Goal: Find specific page/section: Find specific page/section

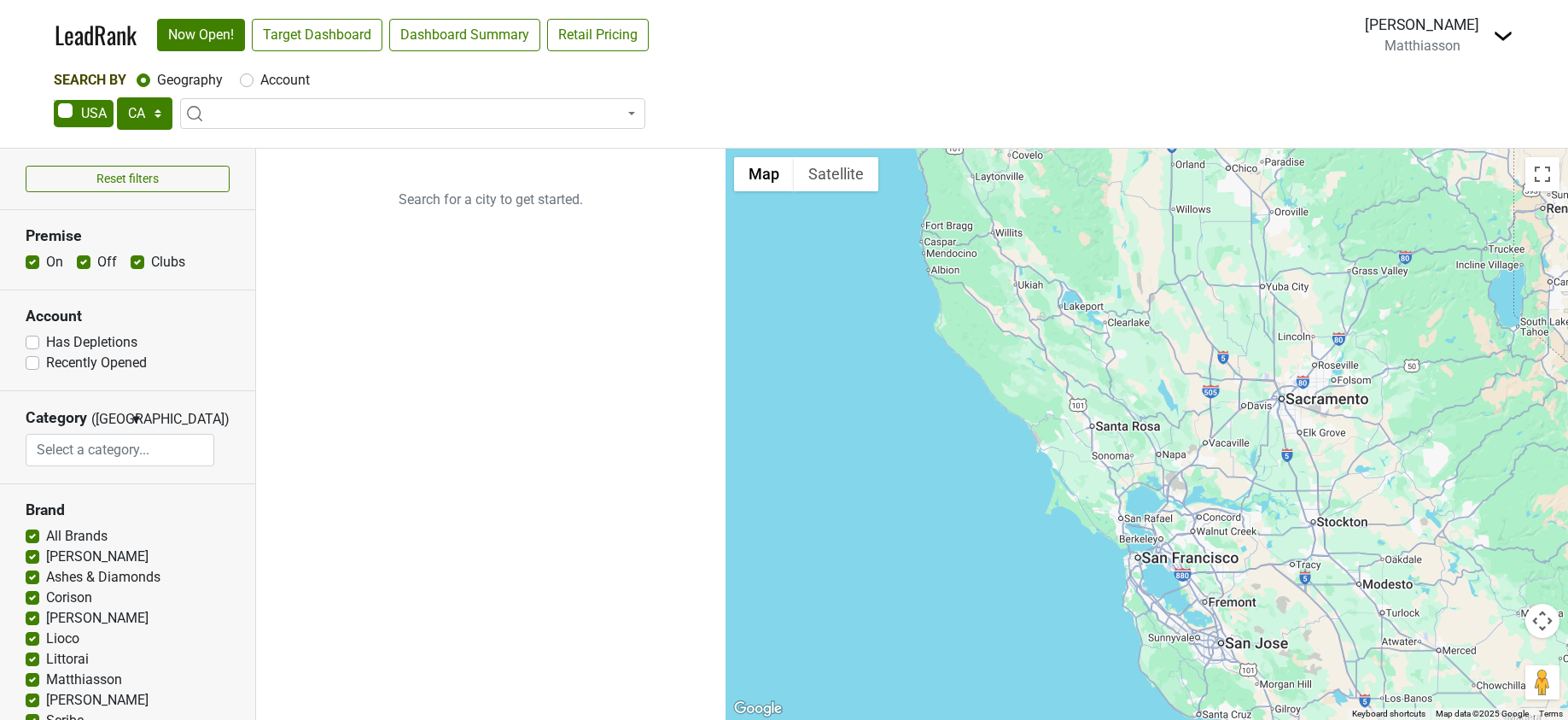
select select "CA"
select select
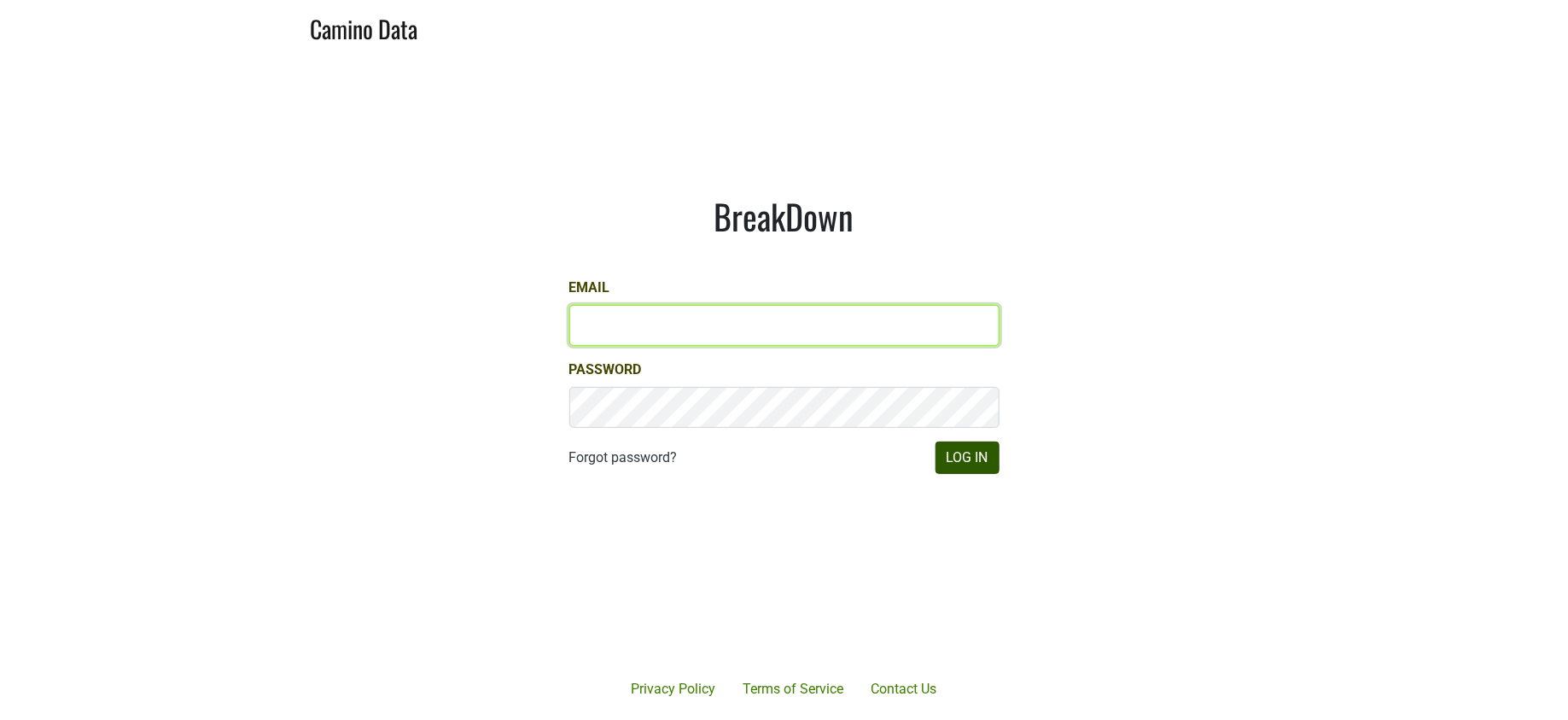
type input "jill@matthiasson.com"
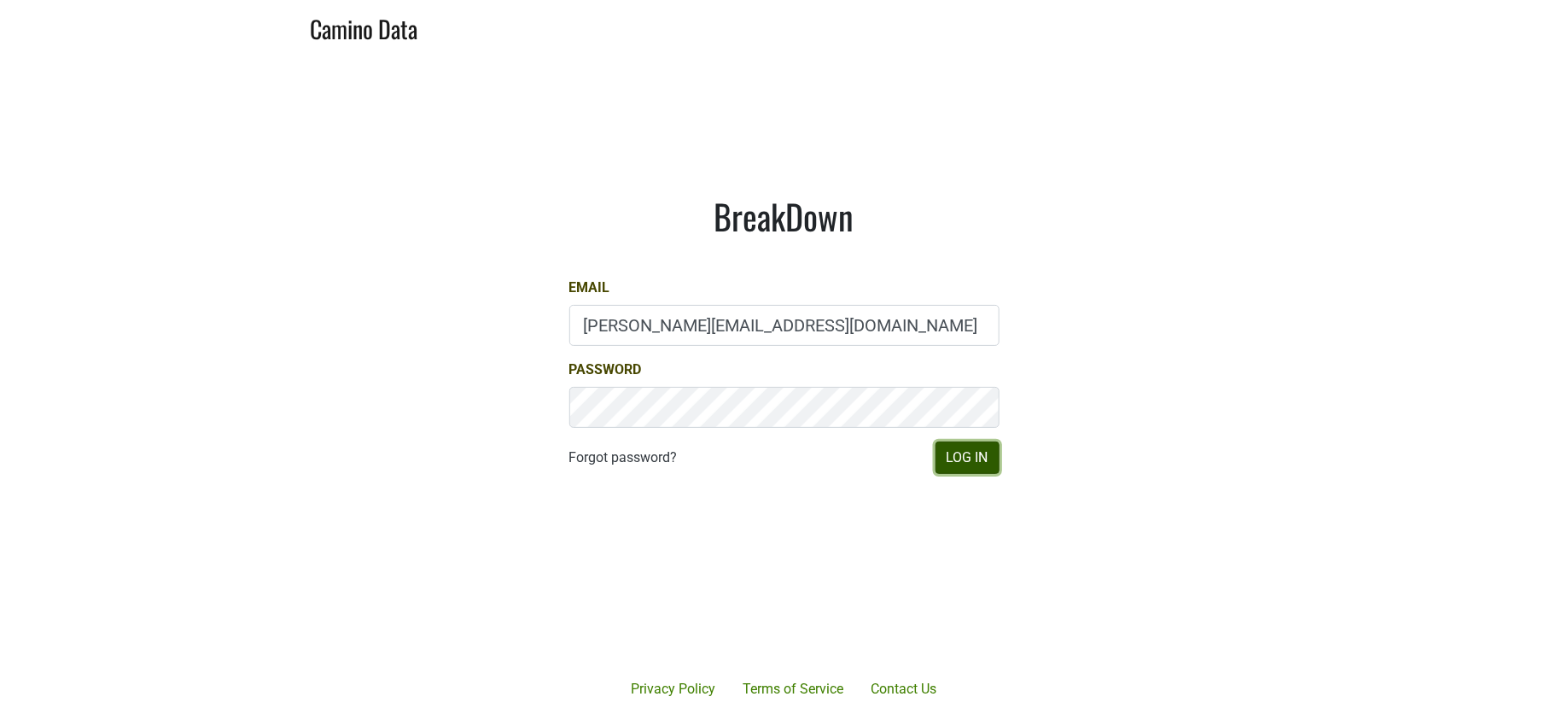
click at [946, 454] on button "Log In" at bounding box center [967, 457] width 64 height 33
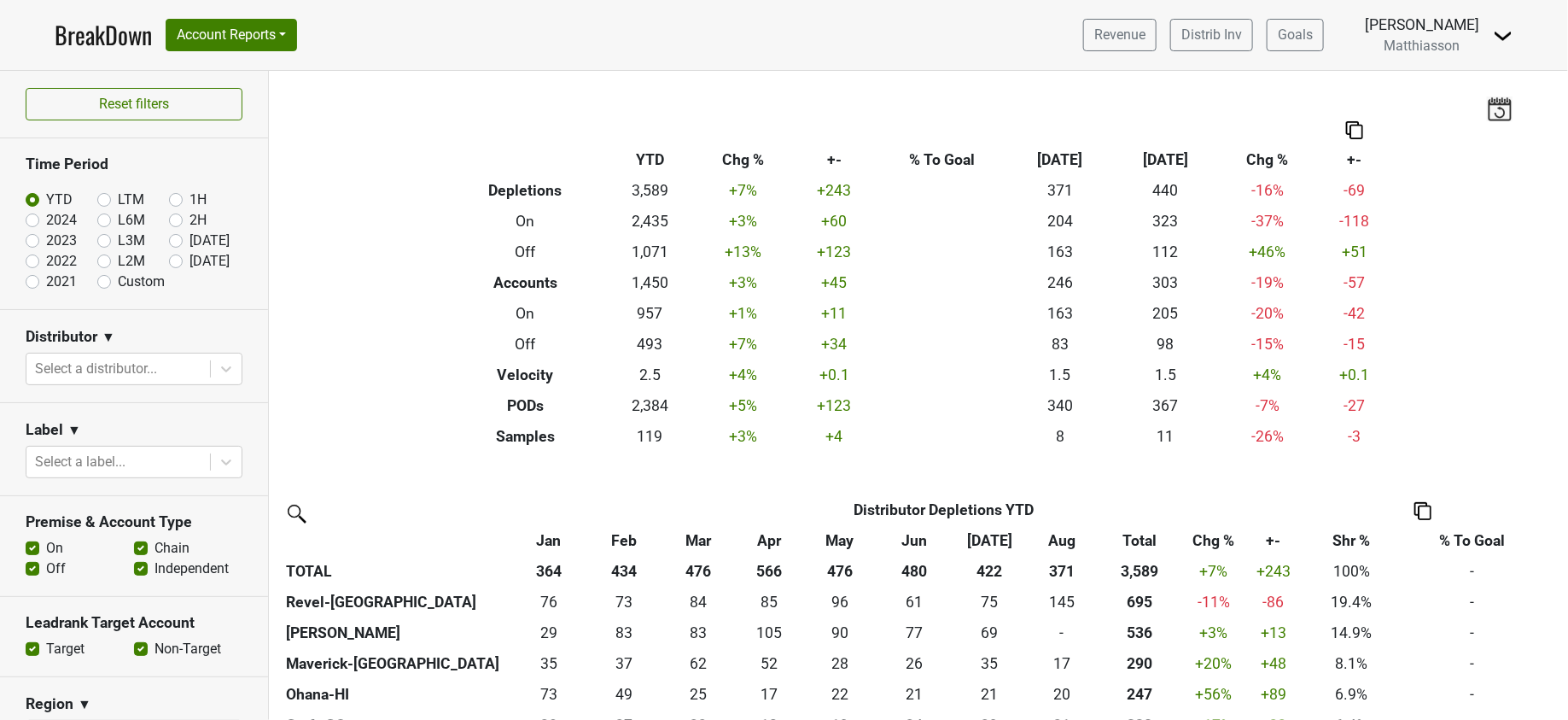
click at [189, 245] on label "Aug '25" at bounding box center [209, 240] width 40 height 21
click at [169, 245] on input "Aug '25" at bounding box center [203, 238] width 68 height 17
radio input "true"
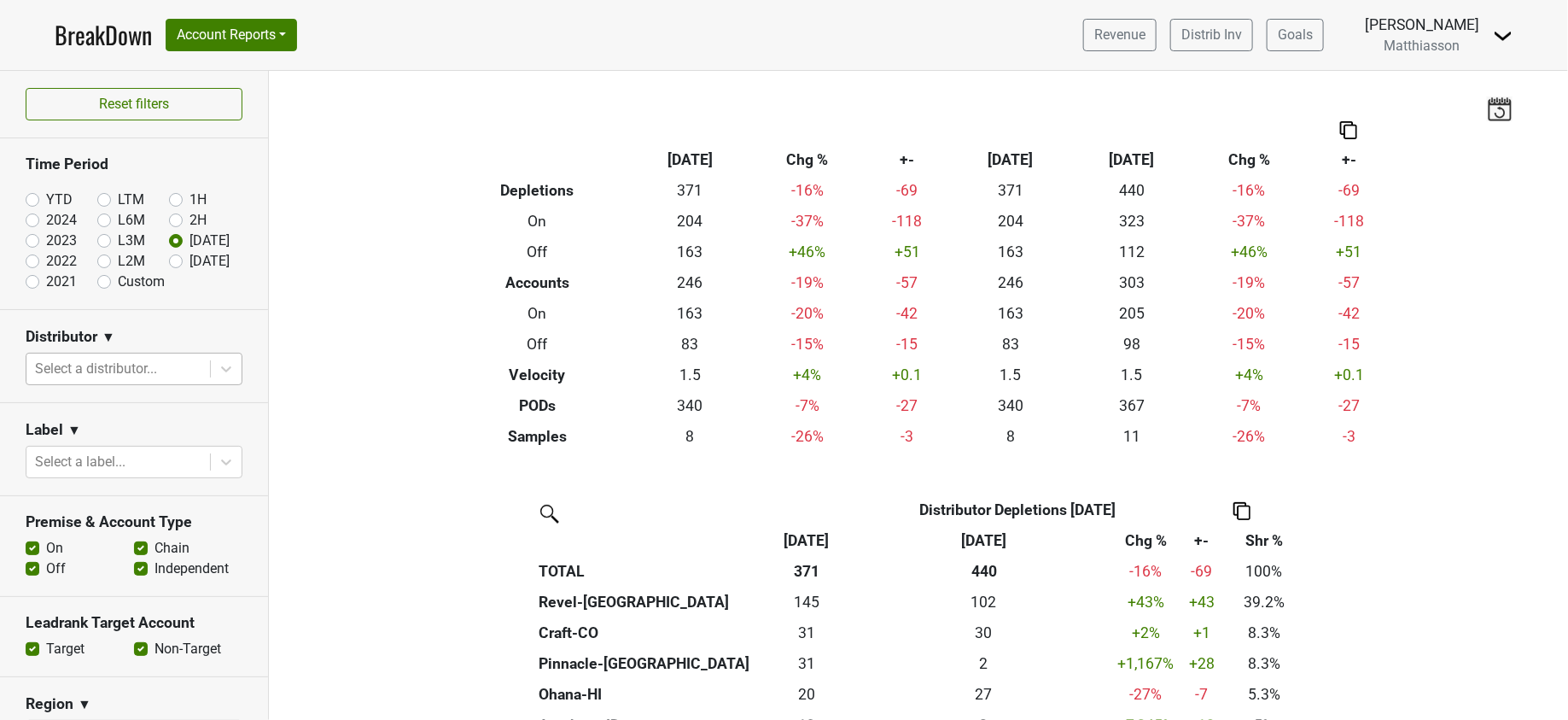
click at [157, 372] on div at bounding box center [119, 369] width 167 height 24
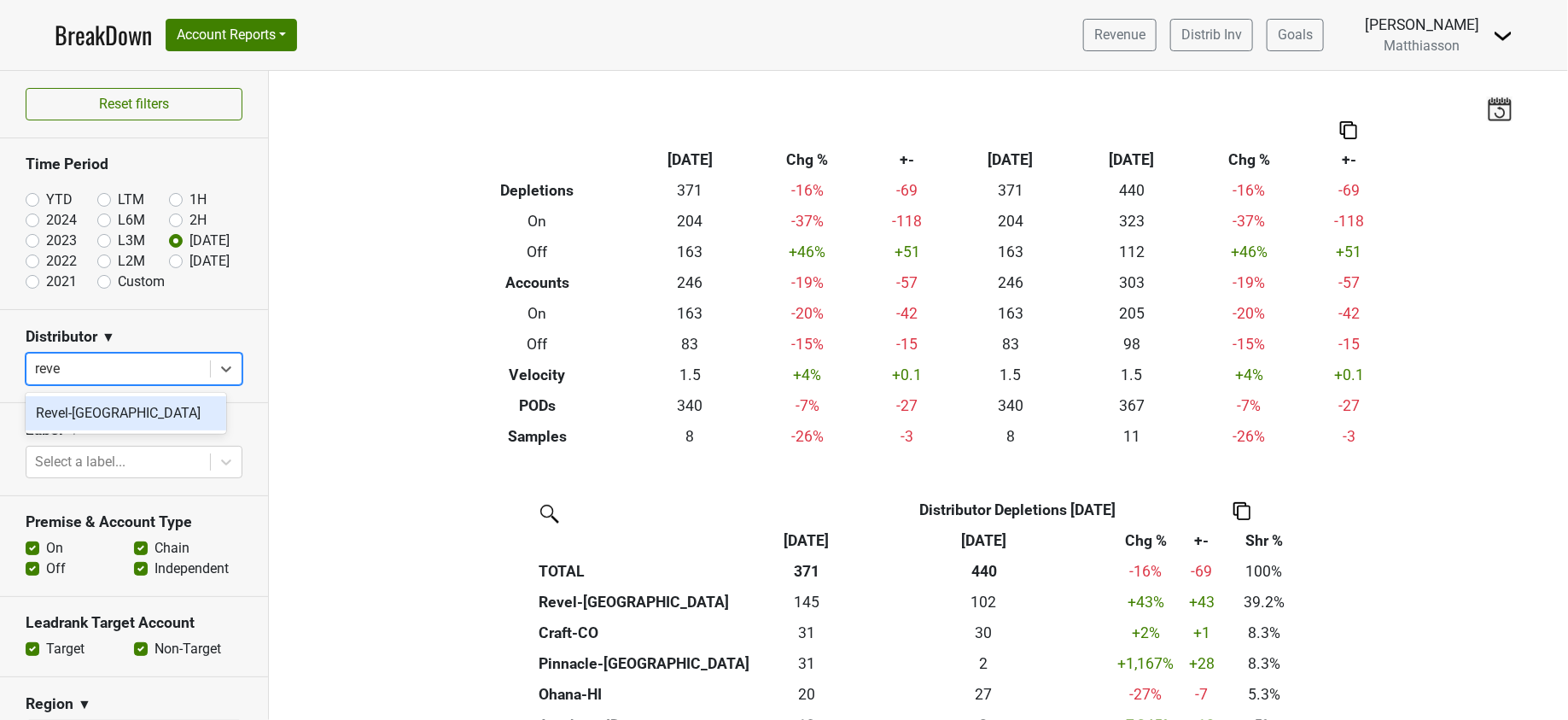
type input "revel"
click at [141, 425] on div "Revel-[GEOGRAPHIC_DATA]" at bounding box center [126, 413] width 201 height 34
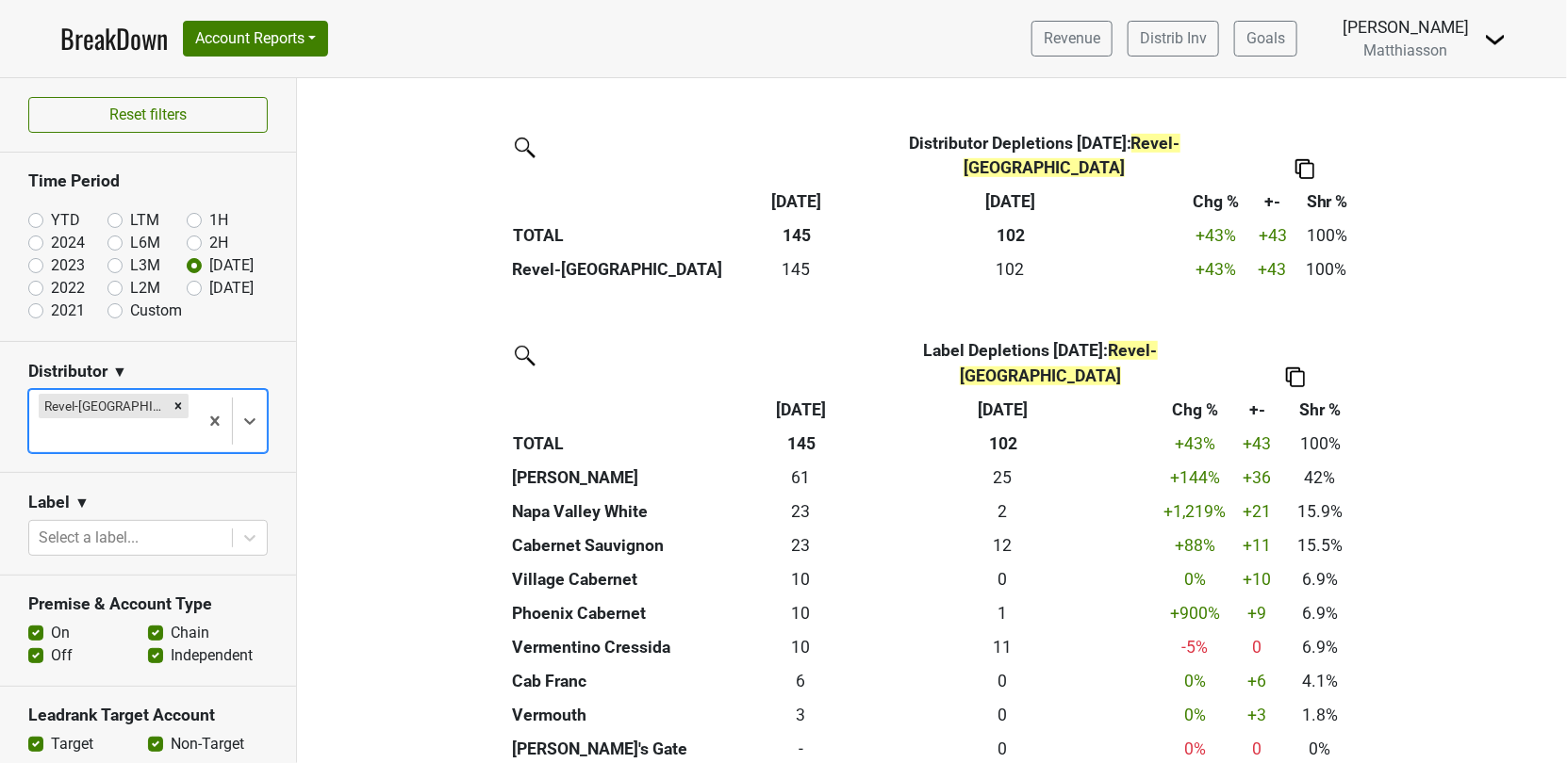
scroll to position [419, 0]
click at [172, 409] on icon "Remove Revel-CA" at bounding box center [178, 406] width 13 height 13
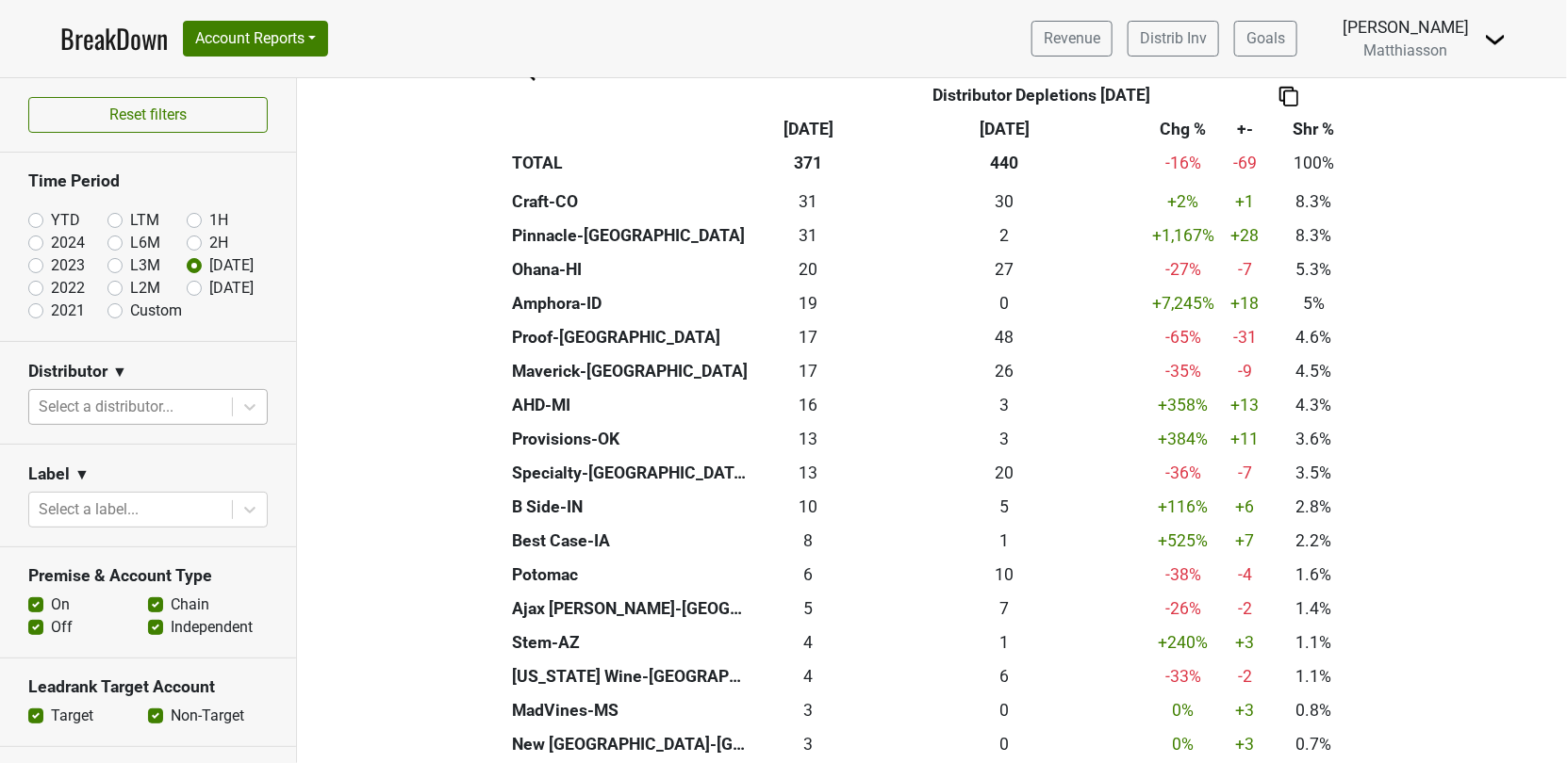
scroll to position [497, 0]
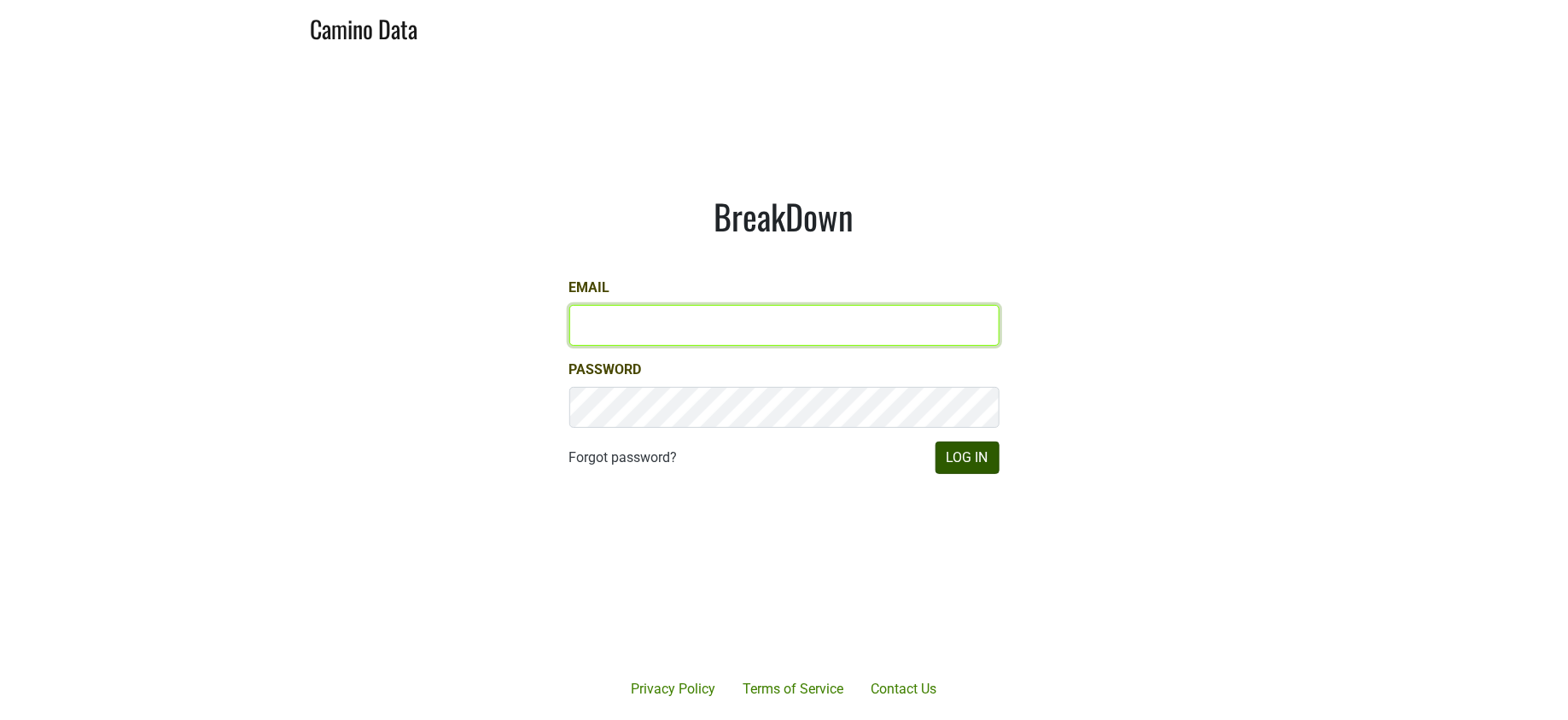
type input "jill@matthiasson.com"
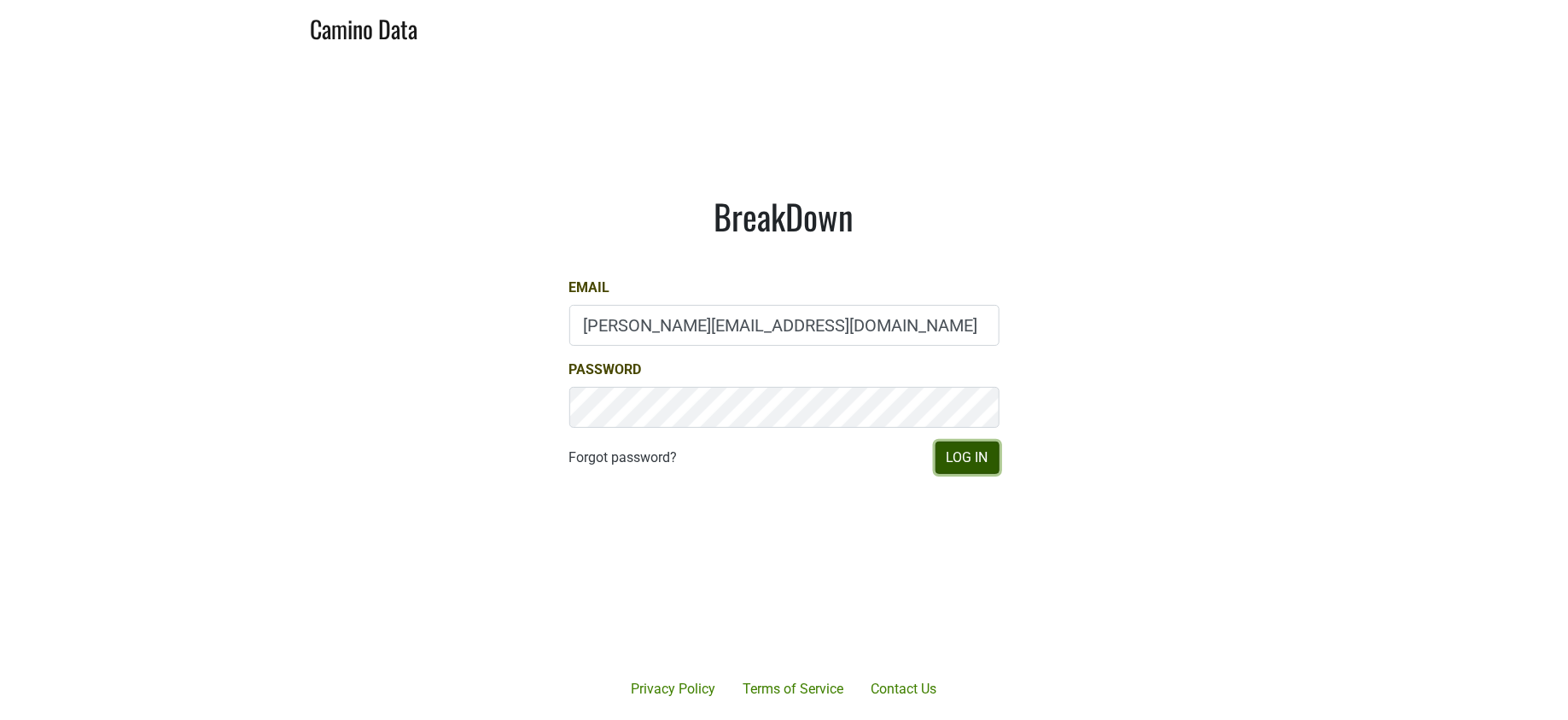
click at [945, 457] on button "Log In" at bounding box center [967, 457] width 64 height 33
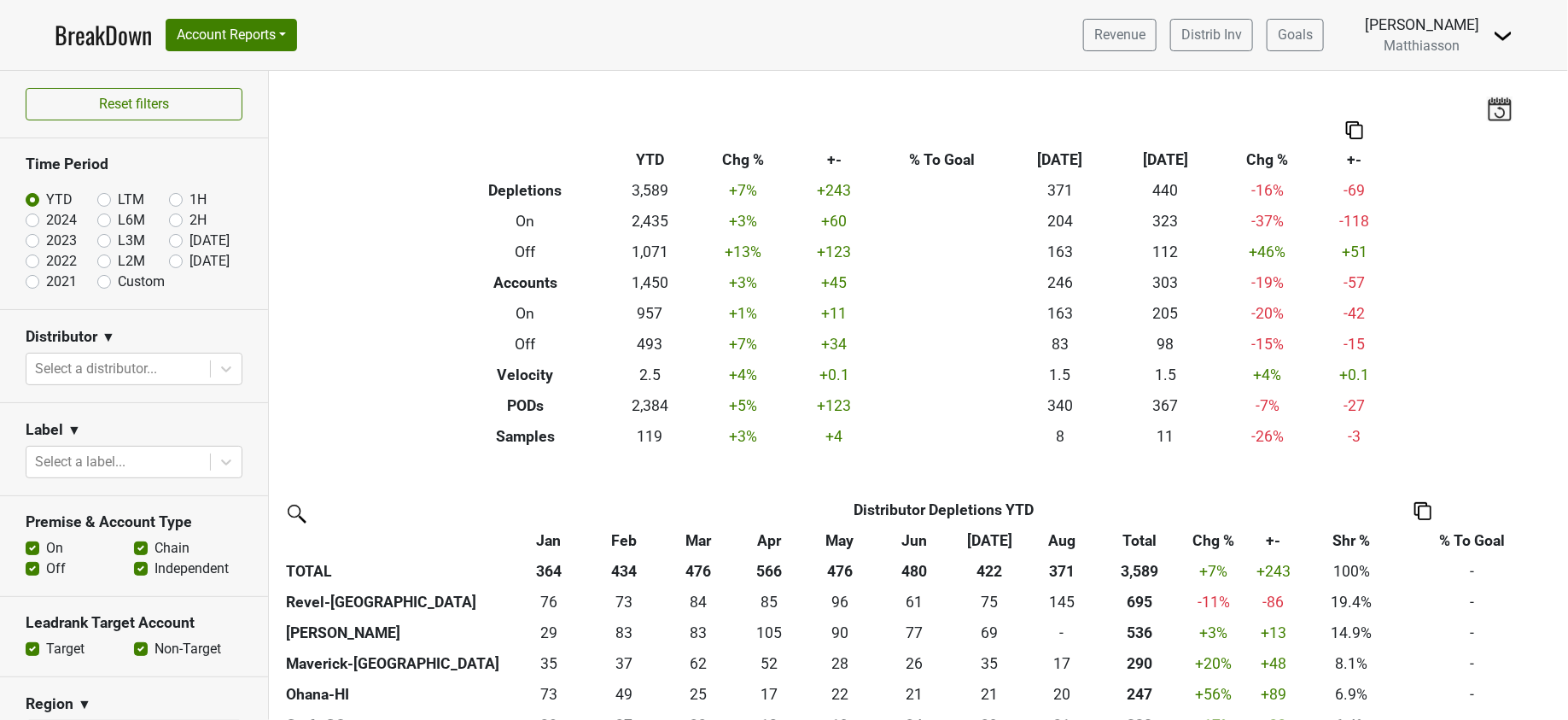
click at [189, 238] on label "[DATE]" at bounding box center [209, 240] width 40 height 21
click at [169, 238] on input "Aug '25" at bounding box center [203, 238] width 68 height 17
radio input "true"
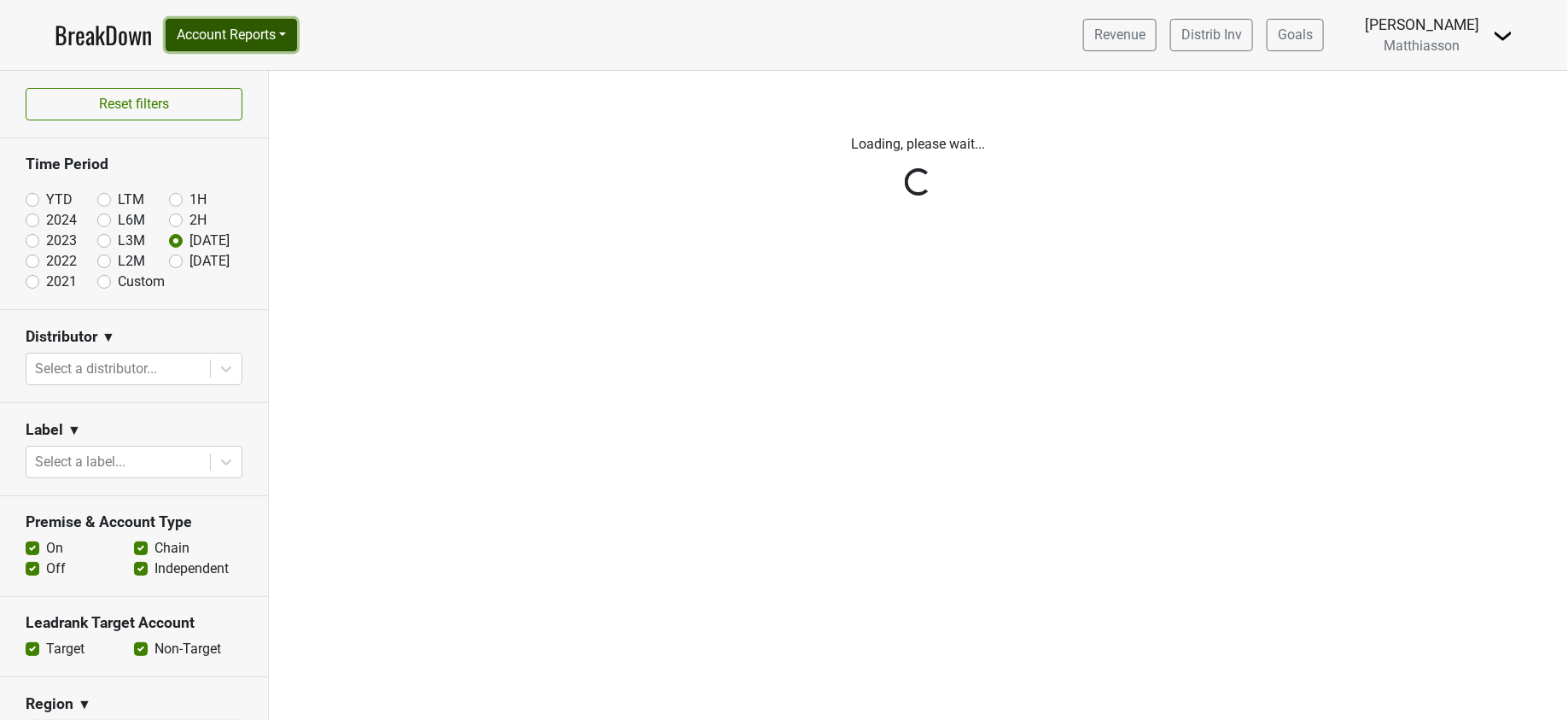
click at [277, 42] on button "Account Reports" at bounding box center [231, 35] width 131 height 33
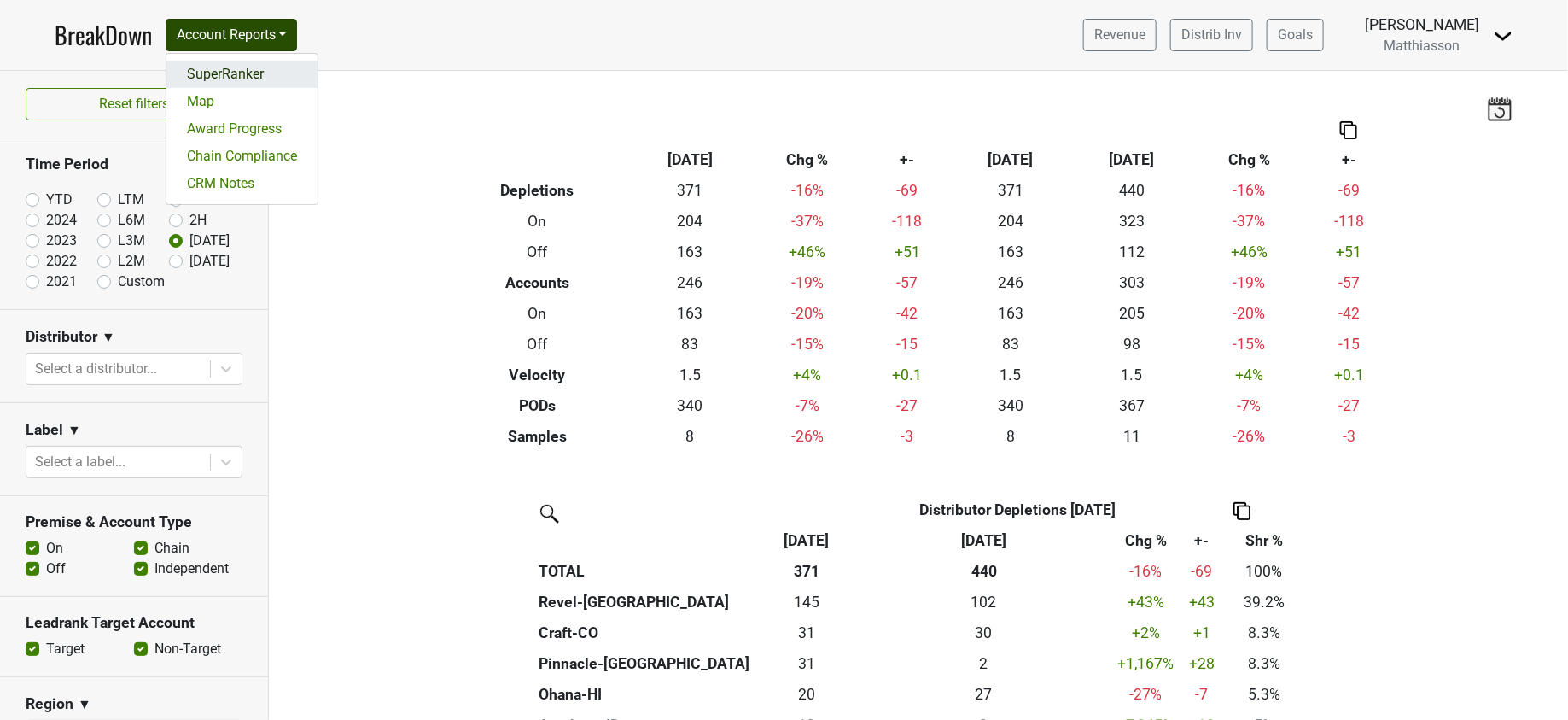
click at [249, 71] on link "SuperRanker" at bounding box center [242, 74] width 151 height 27
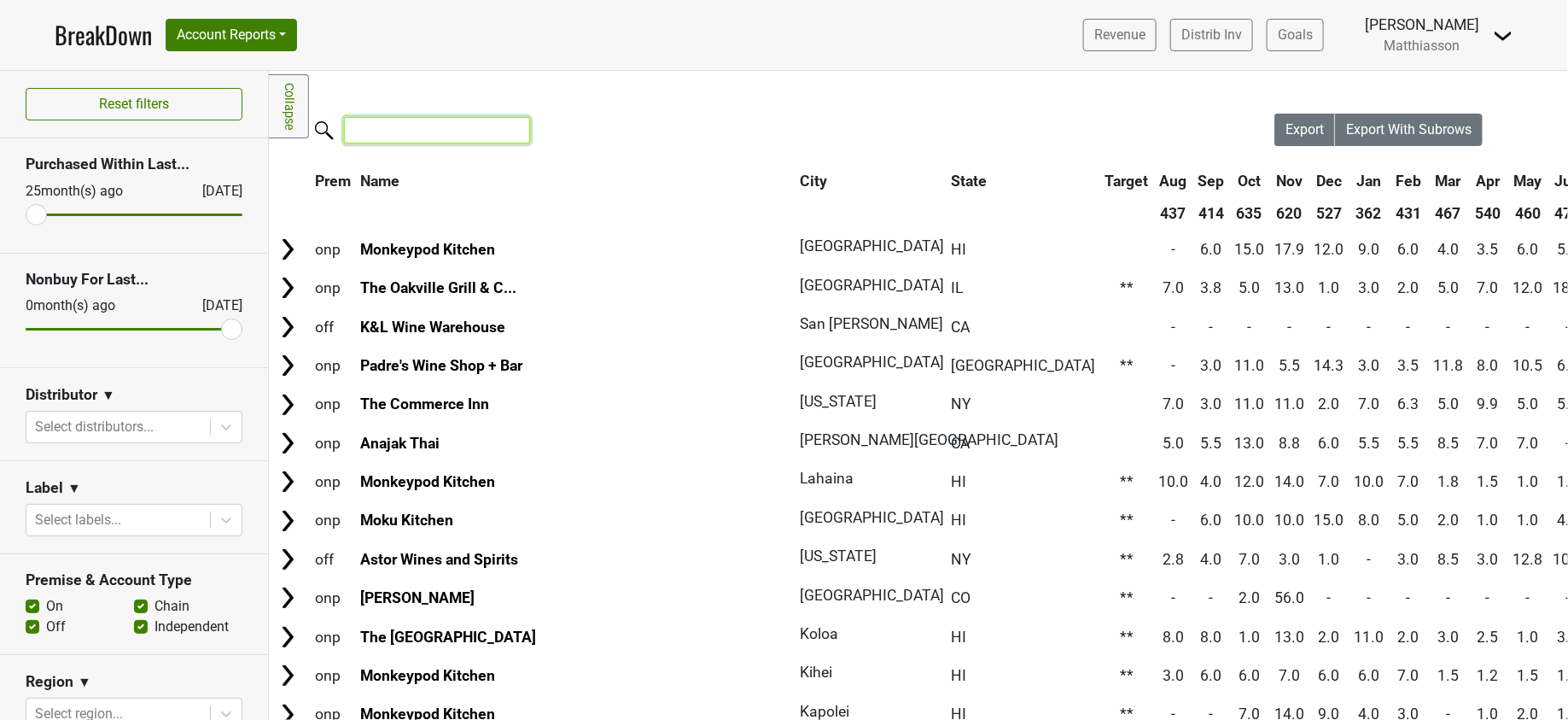
click at [379, 123] on input "search" at bounding box center [437, 130] width 186 height 26
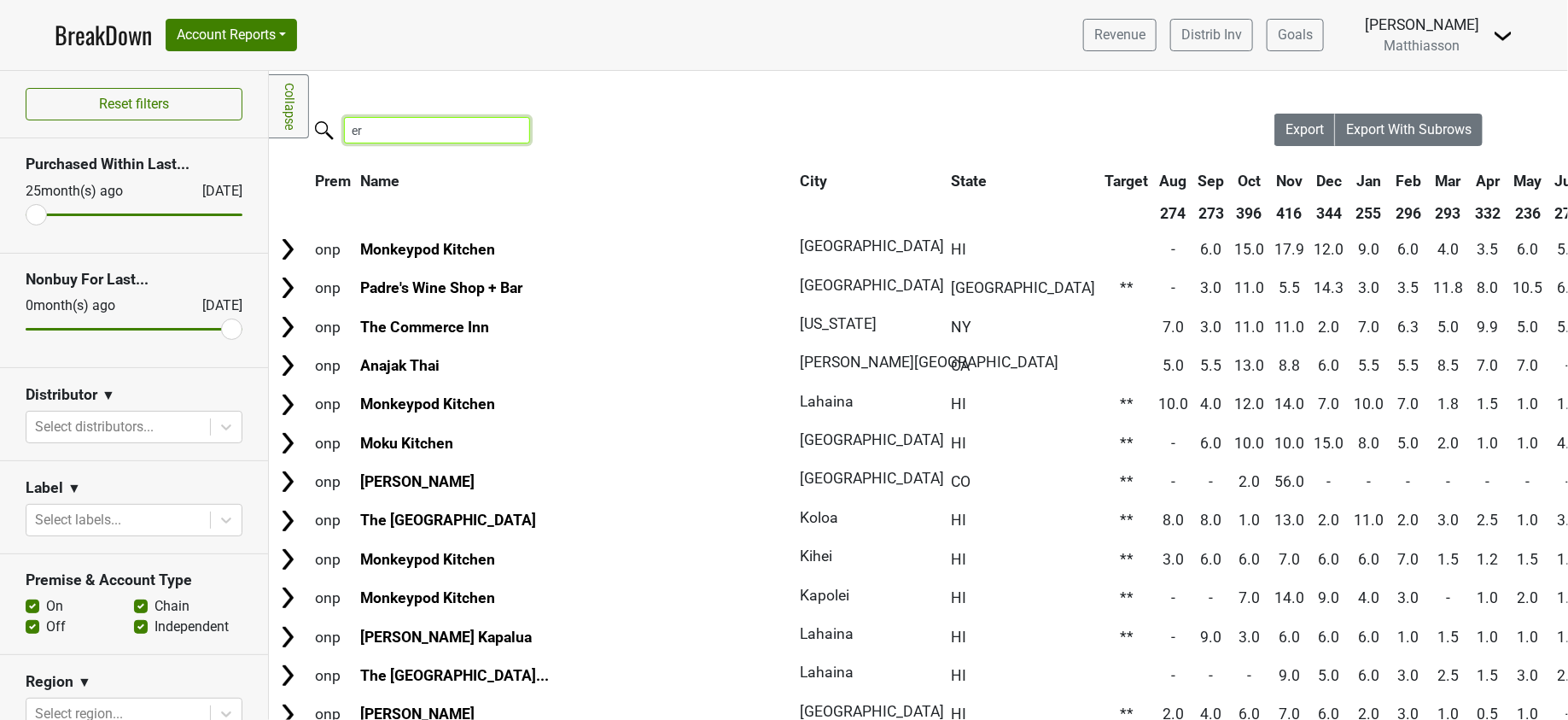
type input "e"
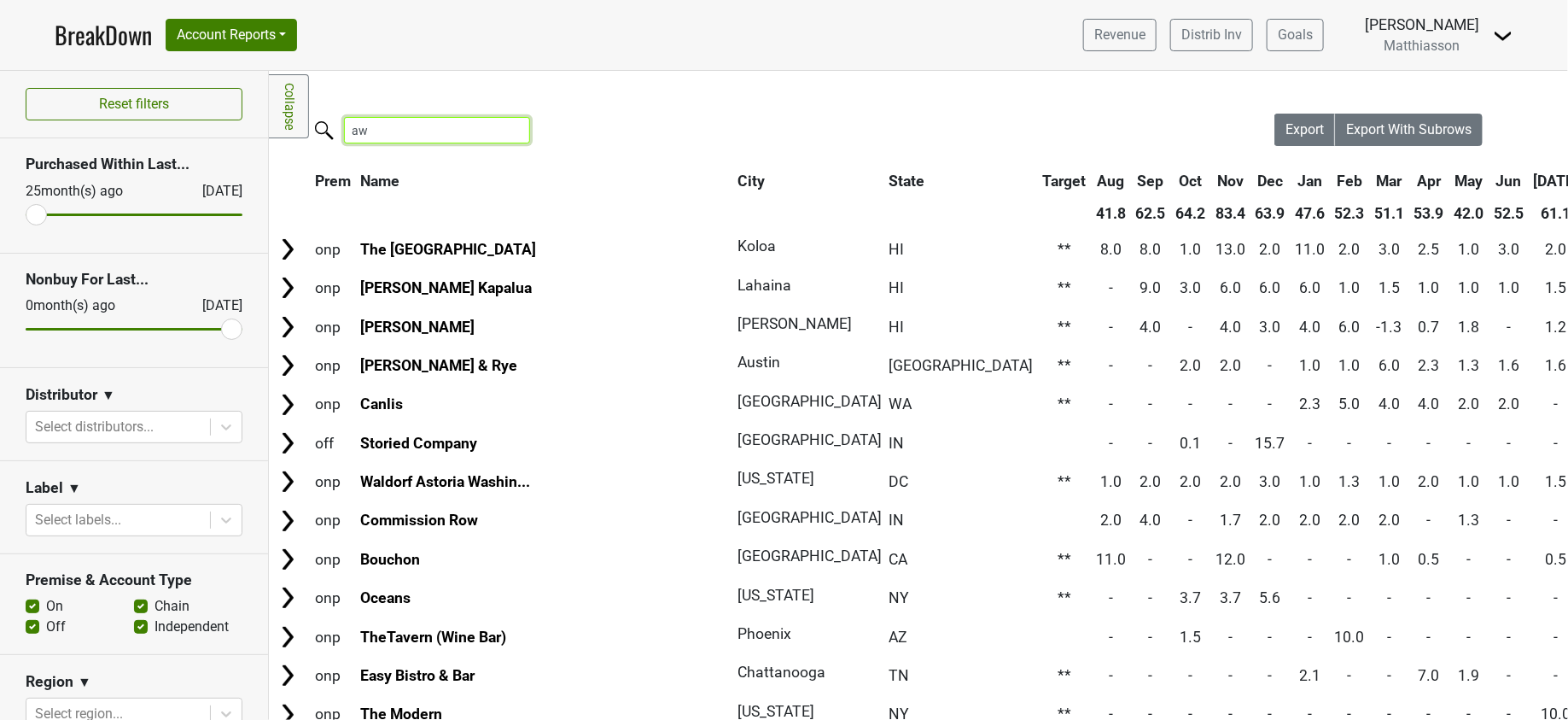
type input "a"
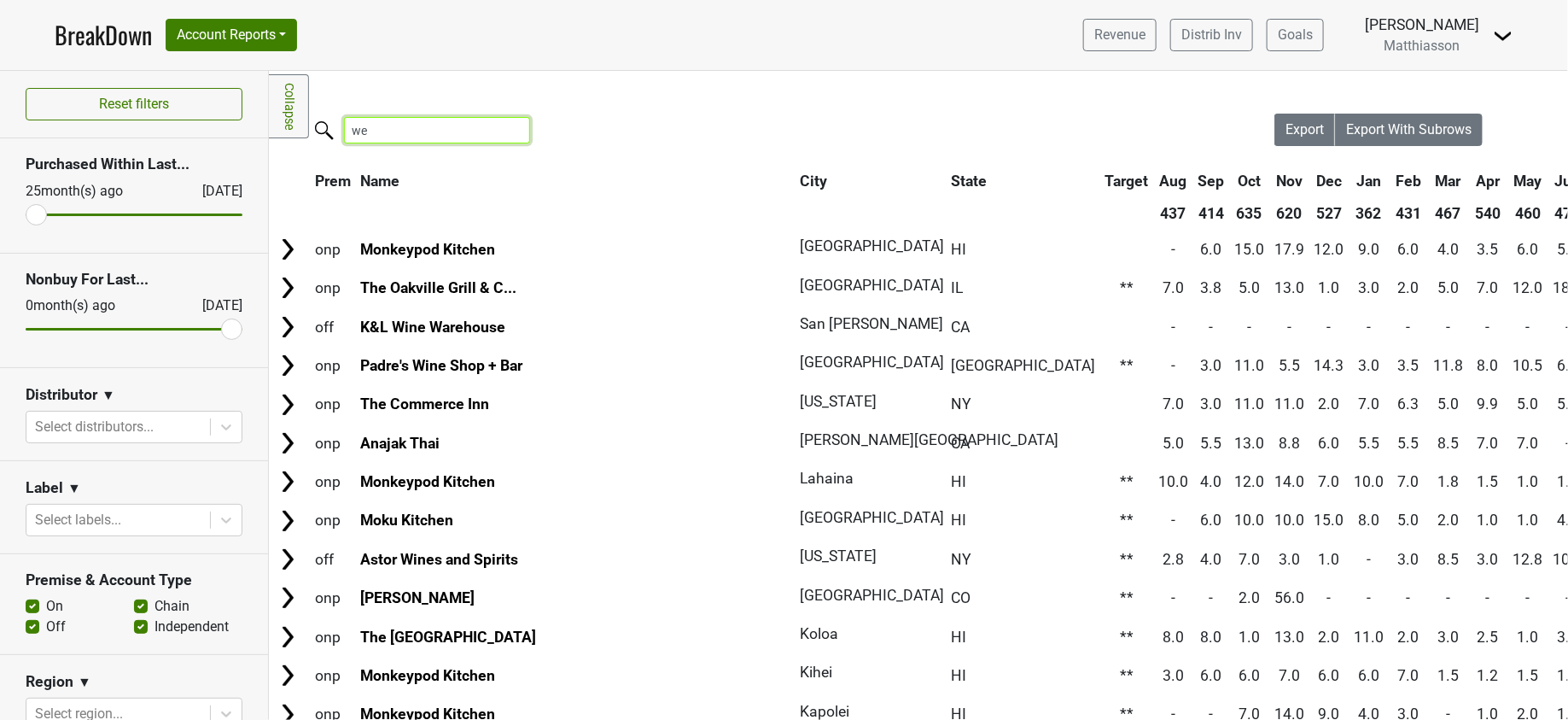
type input "w"
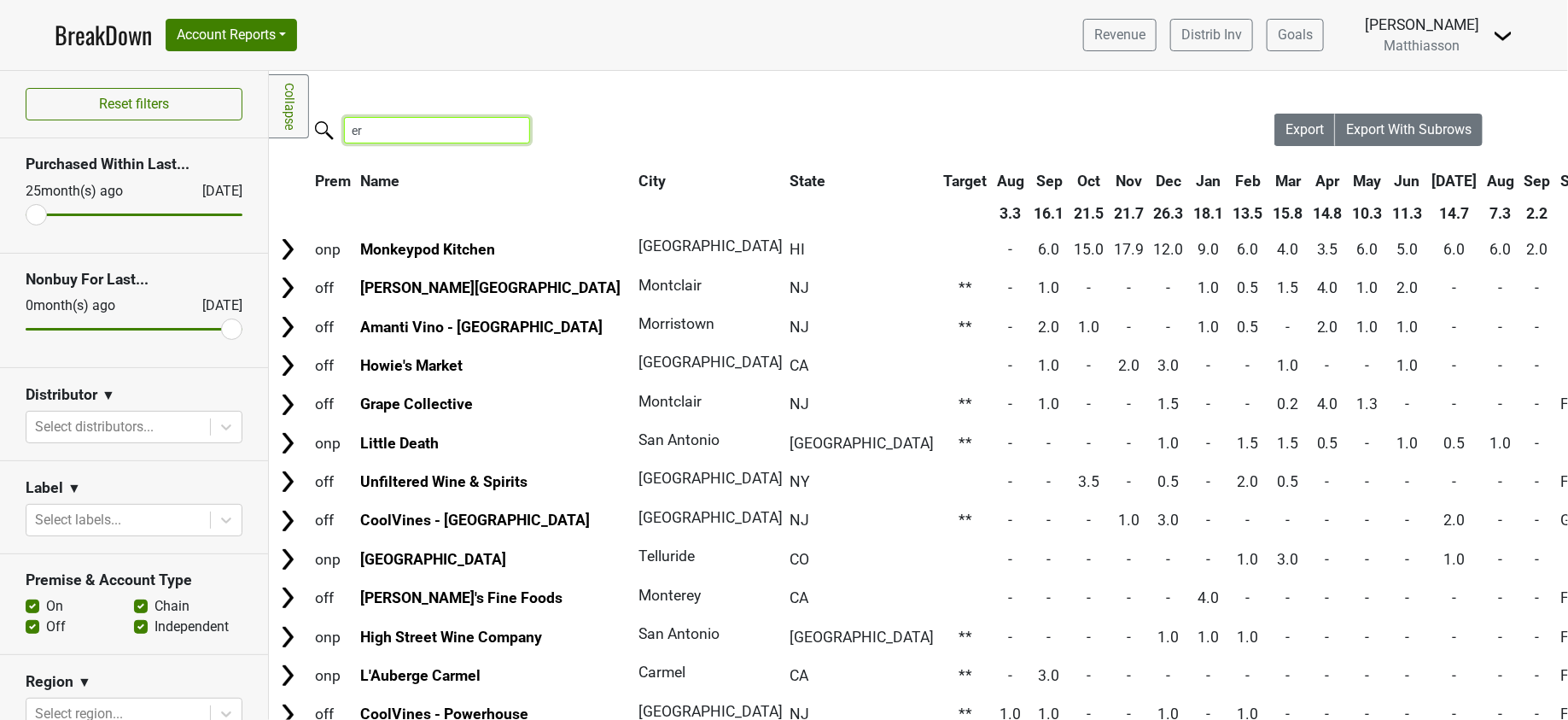
type input "e"
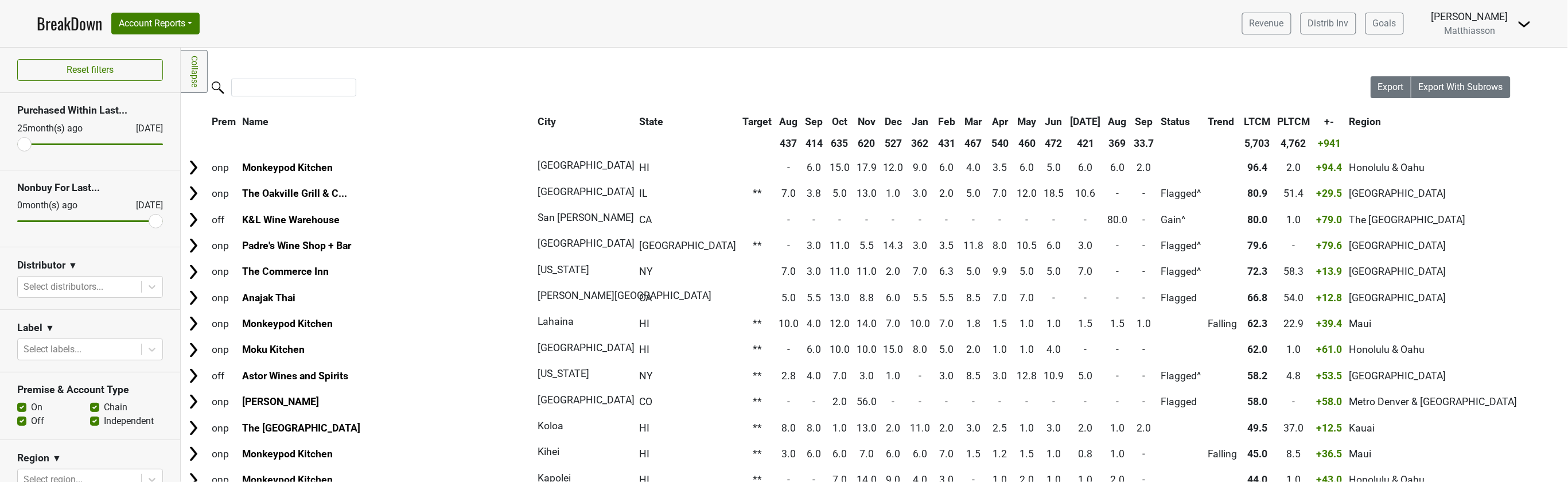
click at [1054, 122] on th "Sep" at bounding box center [1144, 122] width 26 height 21
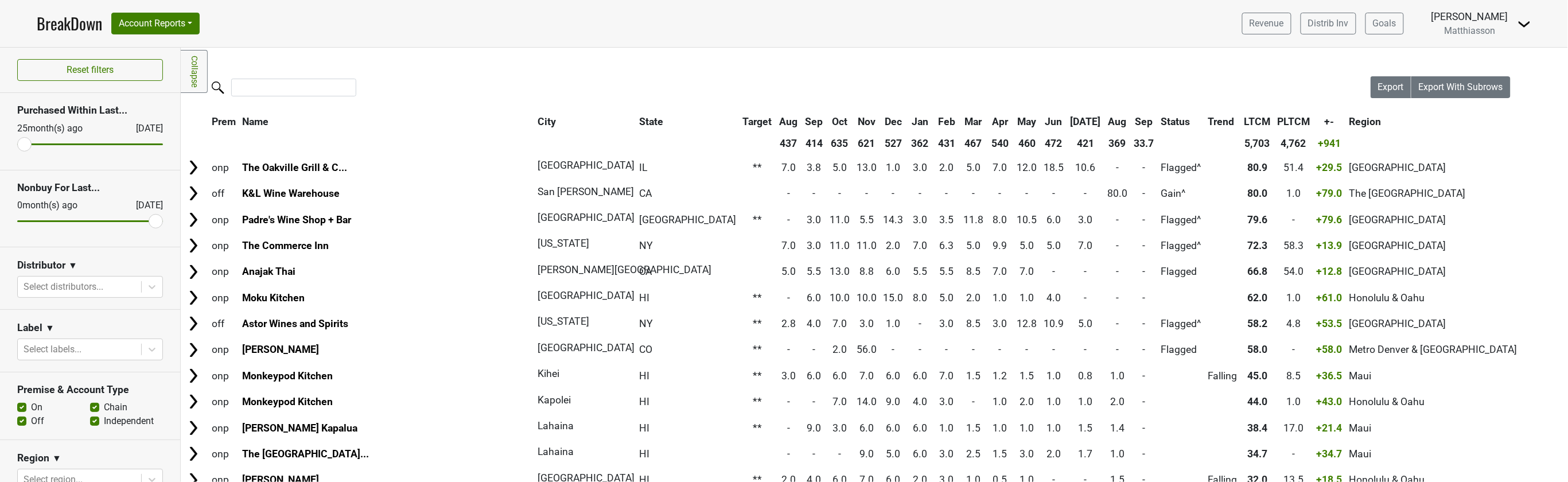
click at [1054, 122] on th "Sep" at bounding box center [1144, 122] width 26 height 21
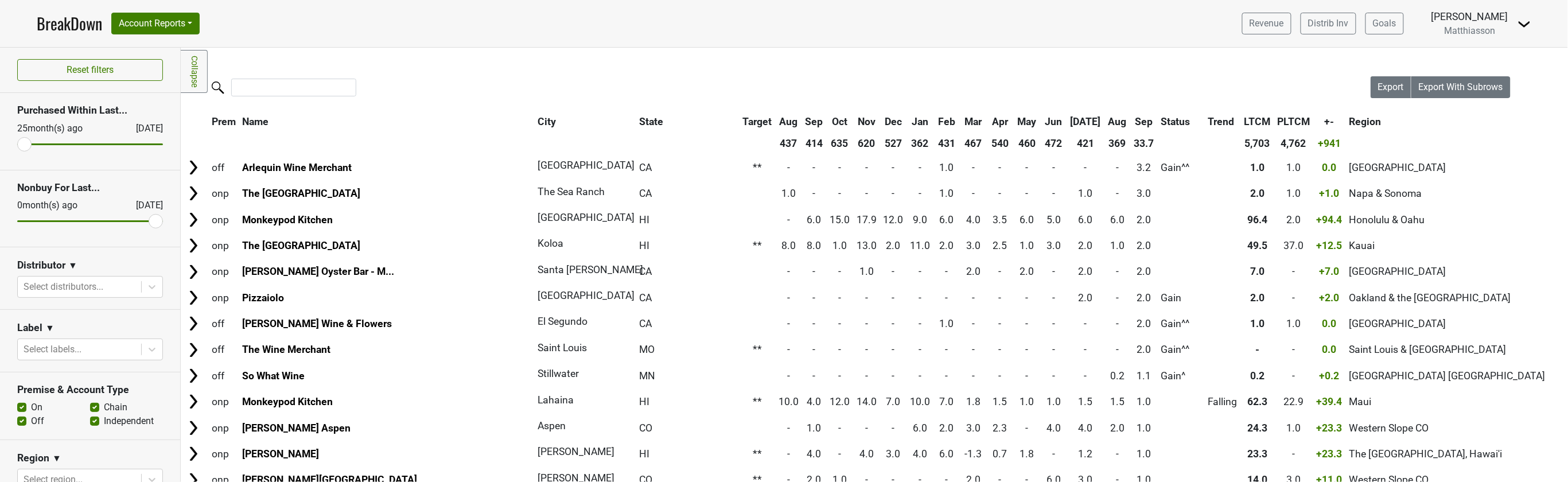
click at [1054, 116] on th "Aug" at bounding box center [1118, 122] width 26 height 21
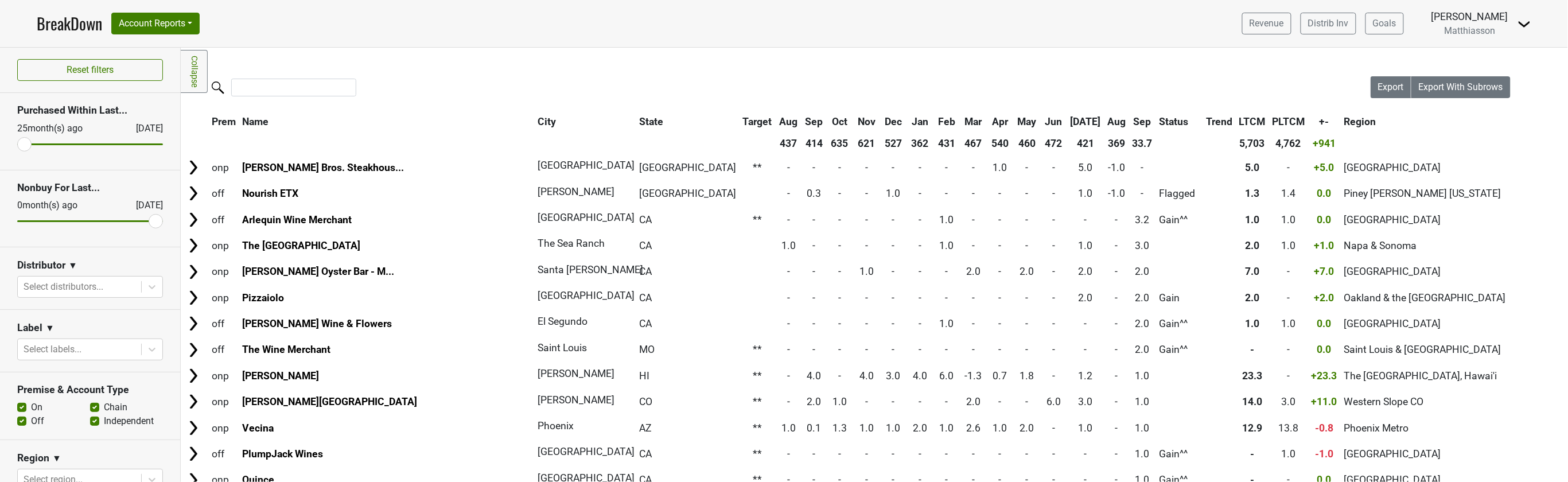
click at [1054, 116] on th "Aug" at bounding box center [1117, 122] width 24 height 21
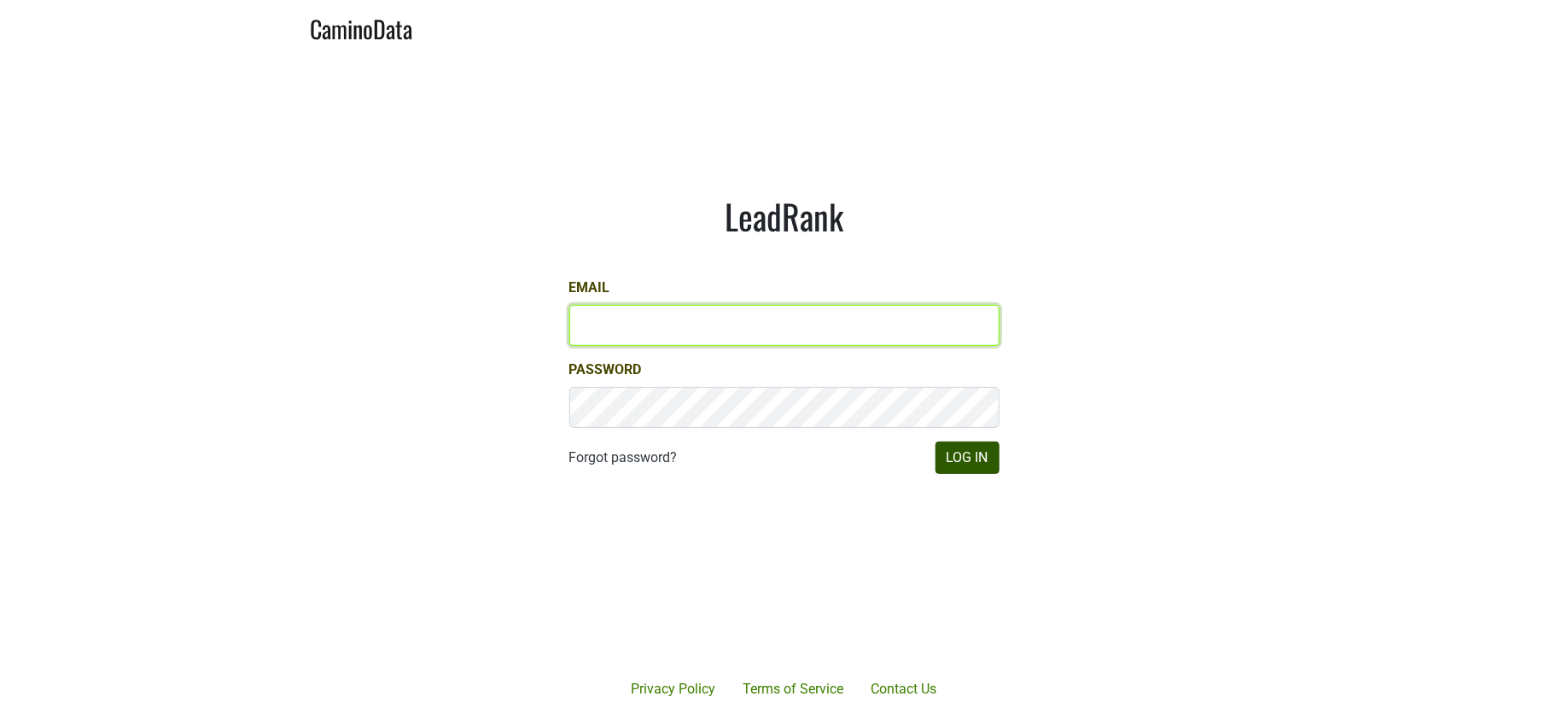
type input "jill@matthiasson.com"
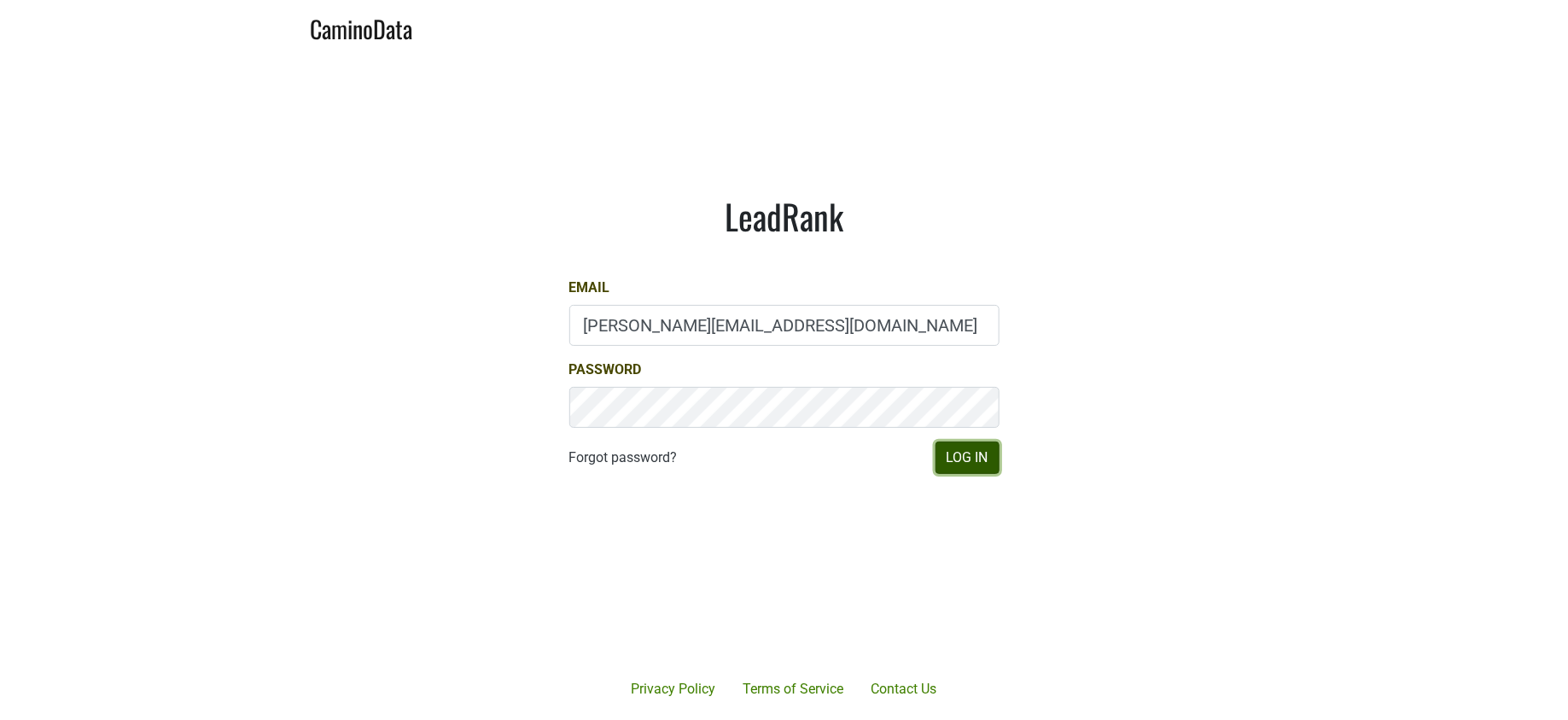
click at [957, 462] on button "Log In" at bounding box center [967, 457] width 64 height 33
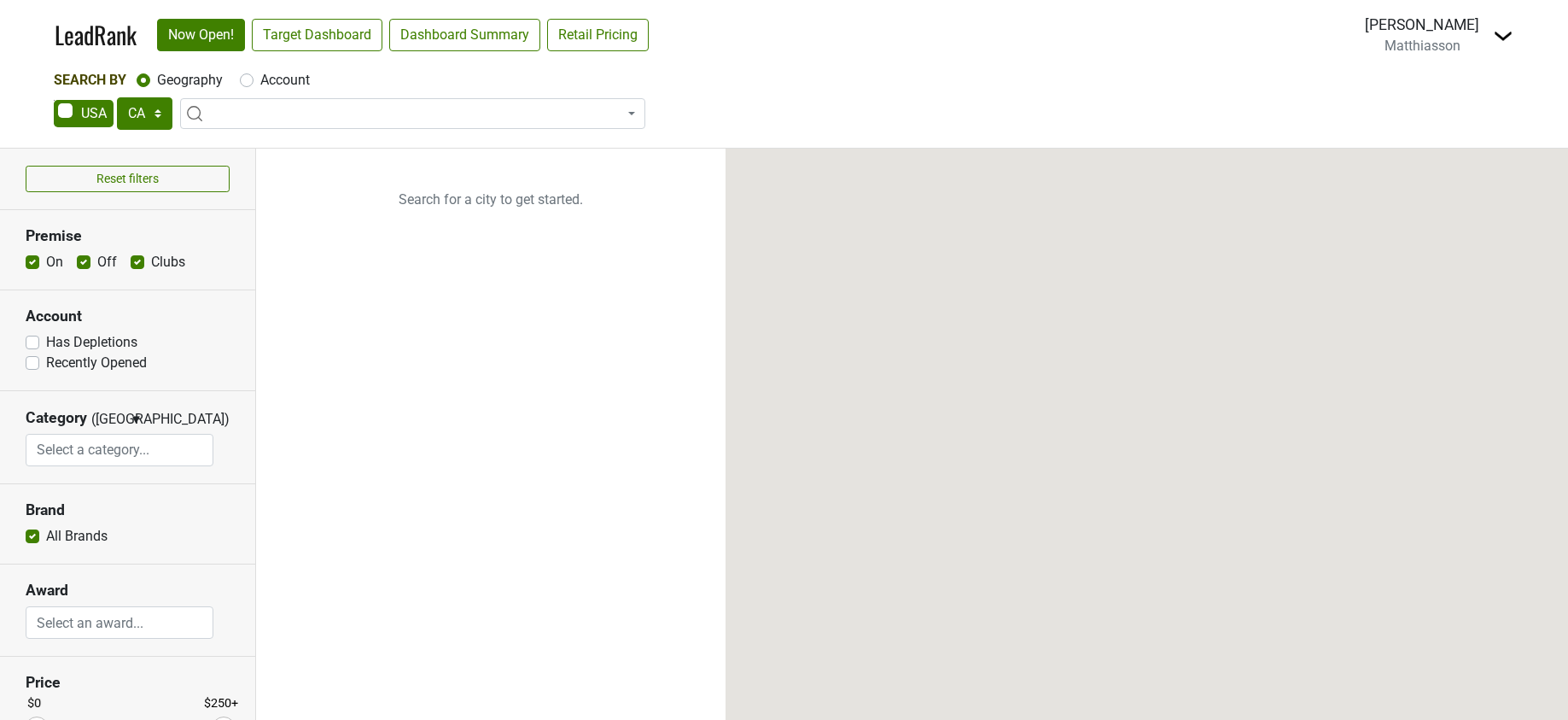
select select "CA"
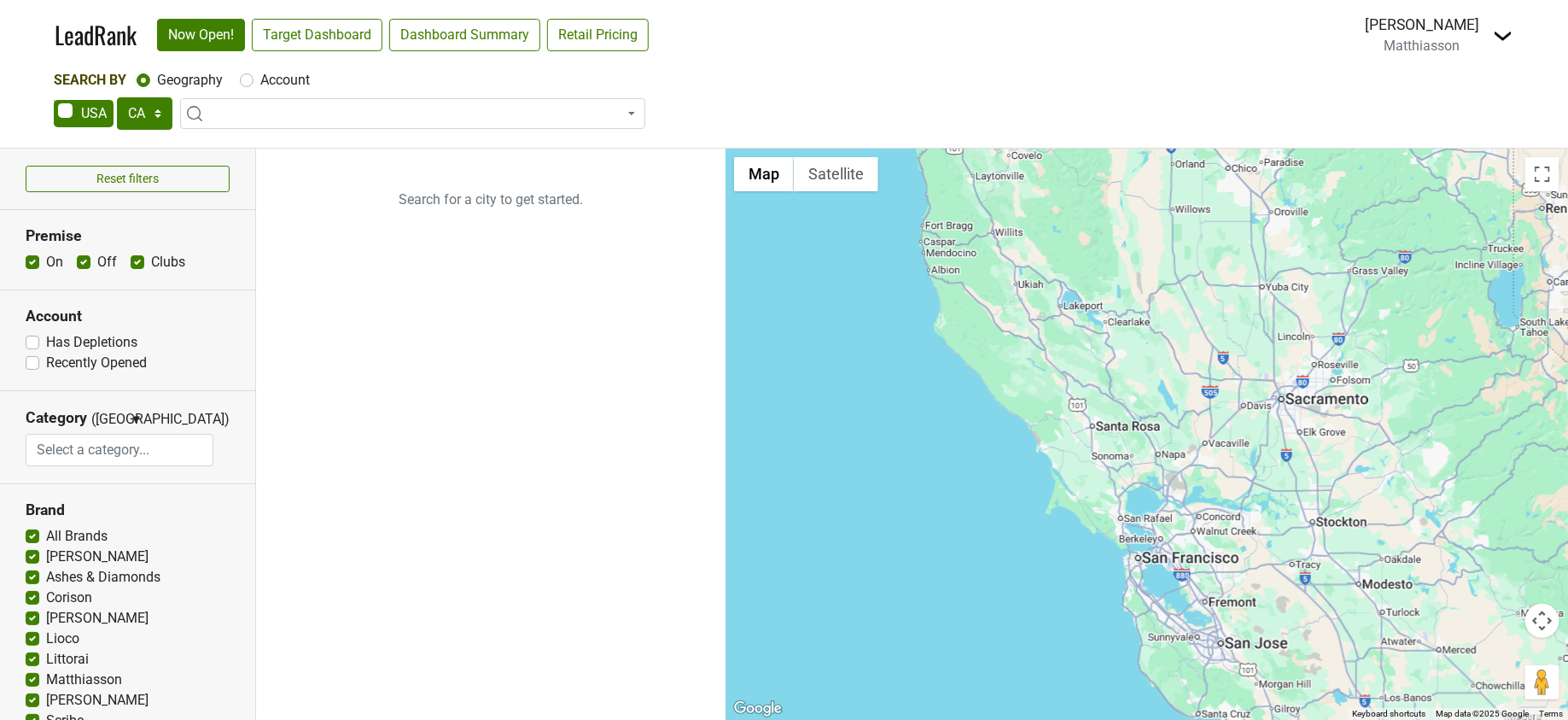
click at [237, 107] on span at bounding box center [413, 113] width 466 height 31
type input "o"
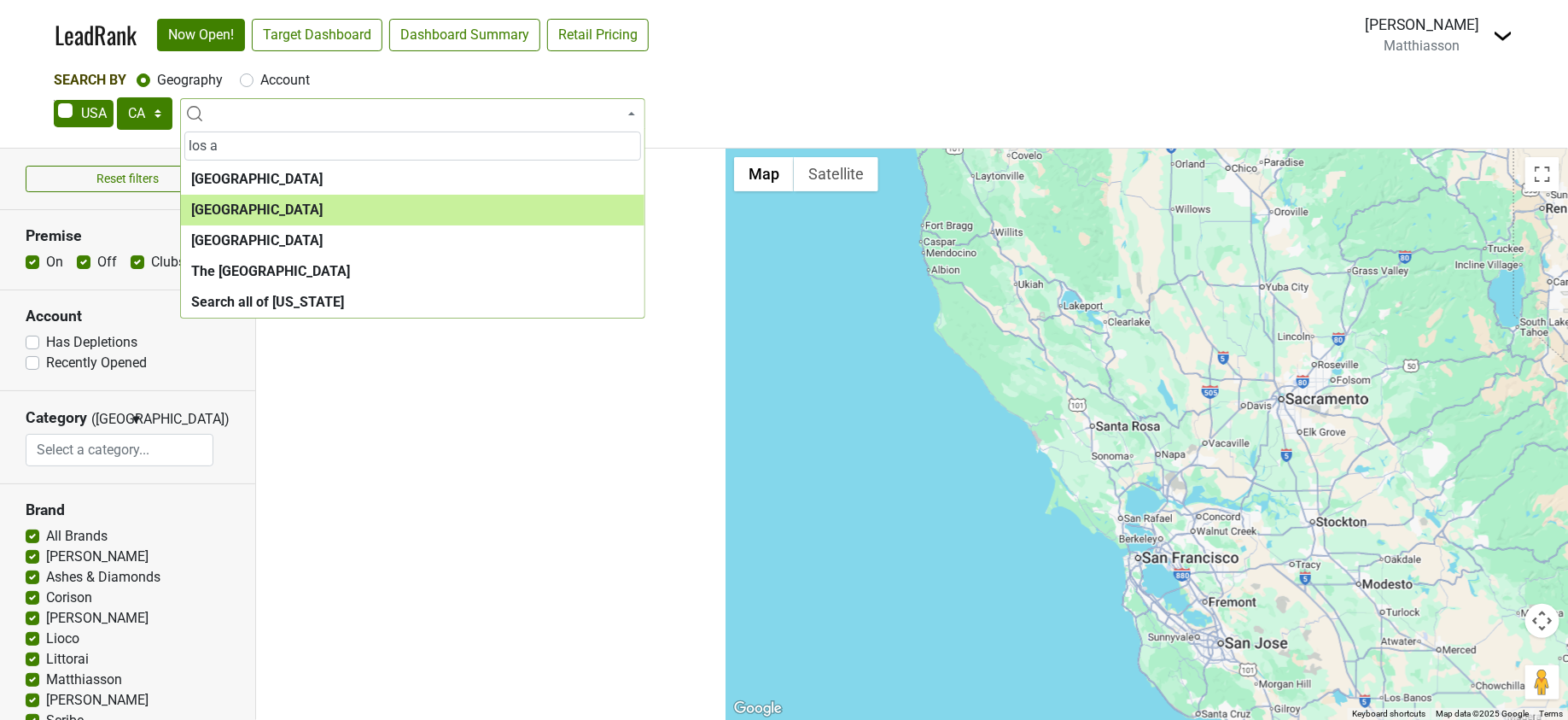
type input "los a"
select select "1132"
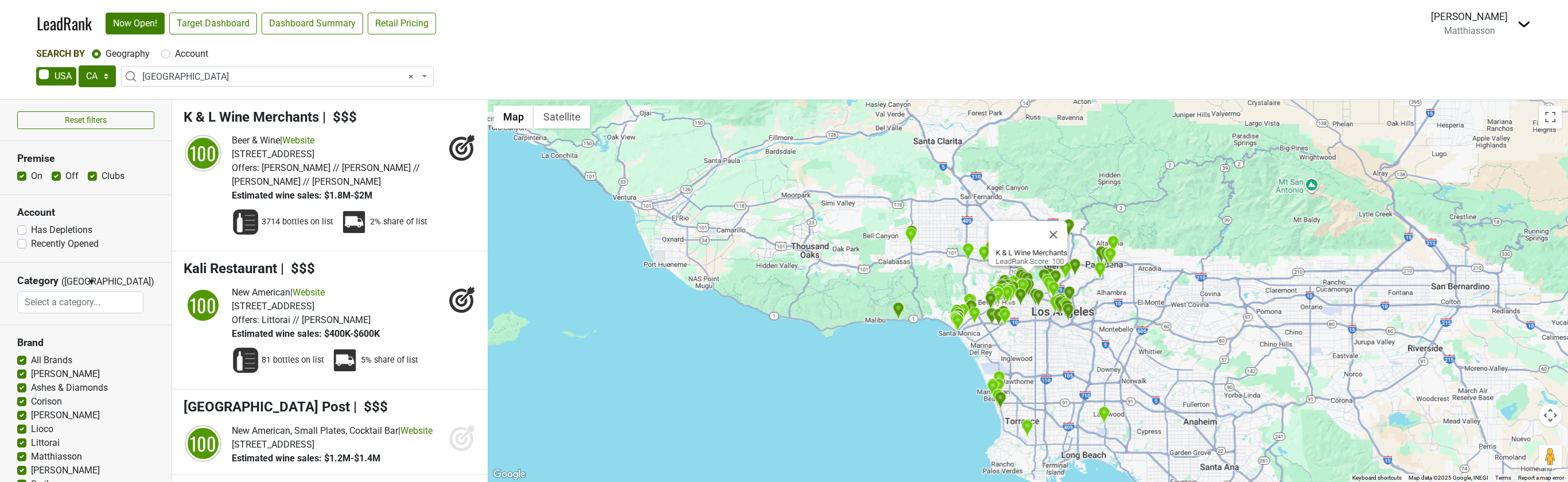
click at [164, 59] on div "Account" at bounding box center [184, 54] width 47 height 14
click at [175, 55] on label "Account" at bounding box center [191, 54] width 33 height 14
click at [165, 55] on input "Account" at bounding box center [166, 52] width 9 height 12
radio input "true"
select select
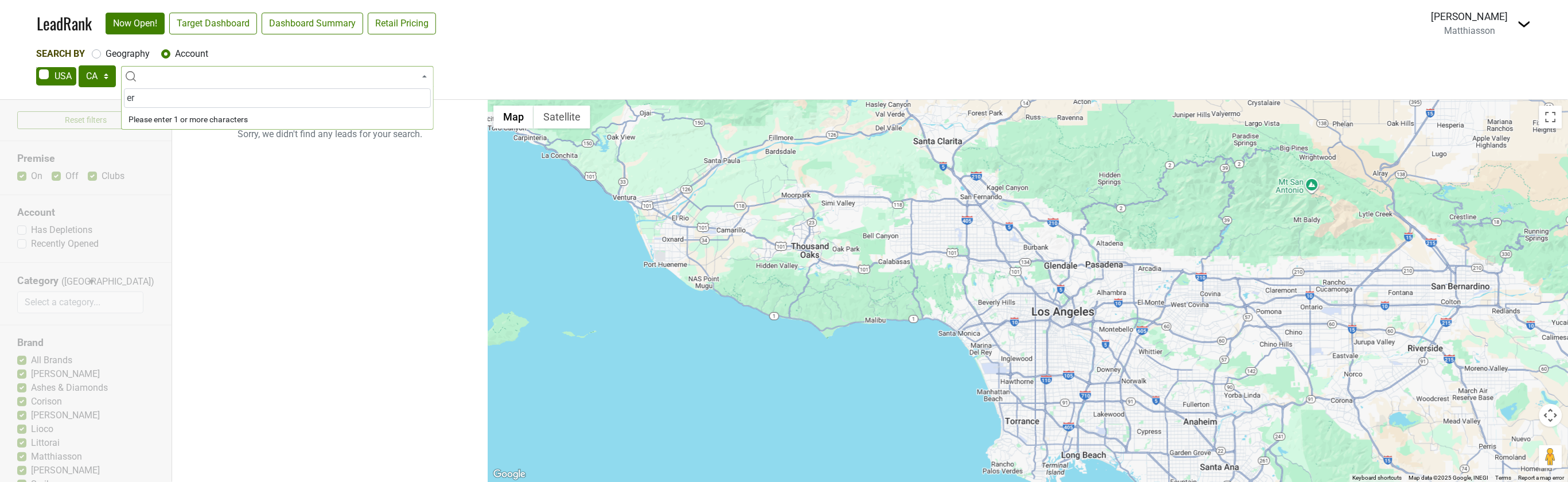
type input "e"
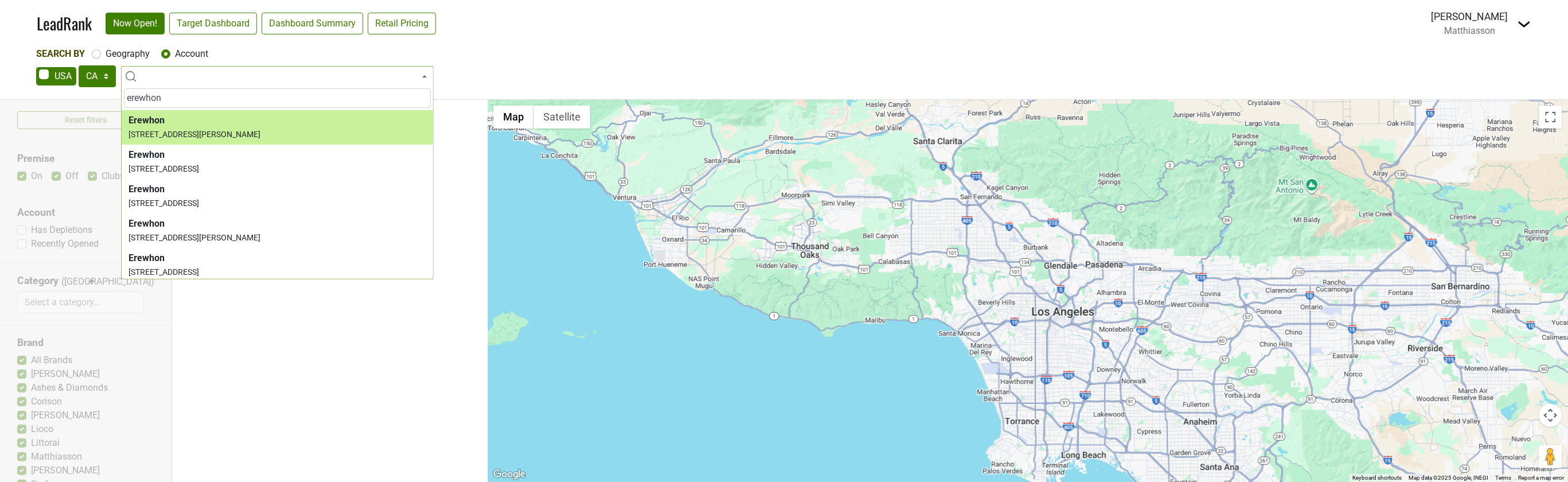
type input "erewhon"
select select "20366"
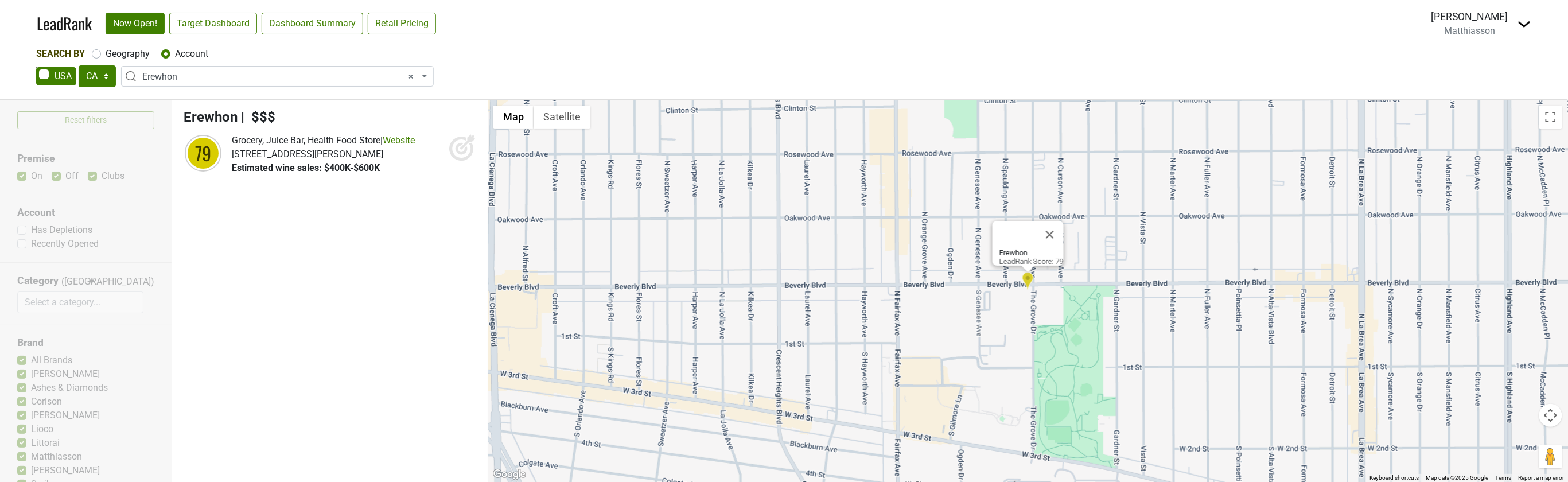
click at [248, 80] on span "× Erewhon" at bounding box center [281, 77] width 277 height 14
click at [407, 78] on span "× Erewhon" at bounding box center [281, 77] width 277 height 14
click at [201, 77] on span "× Erewhon" at bounding box center [281, 77] width 277 height 14
type input "w"
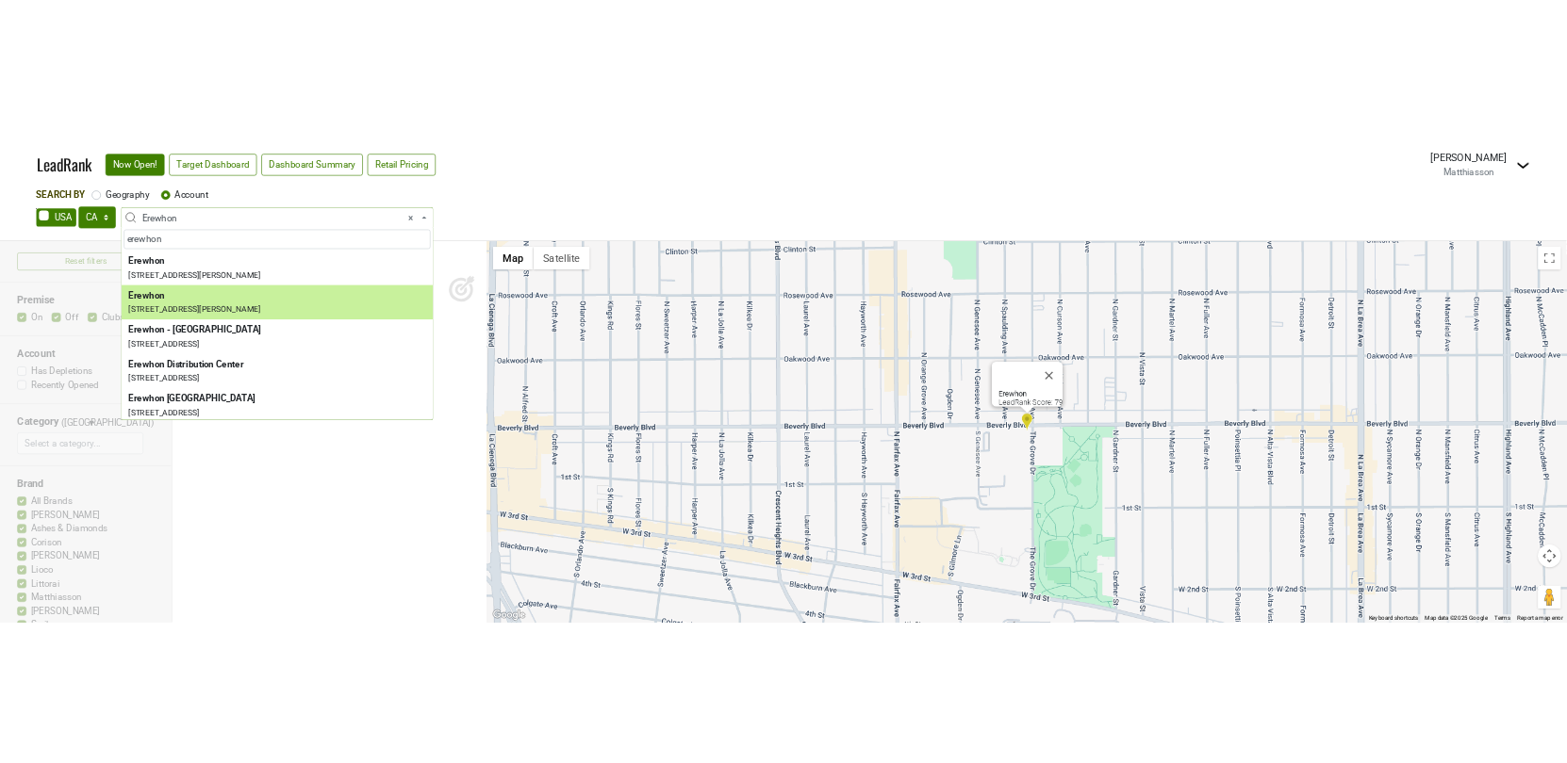
scroll to position [352, 0]
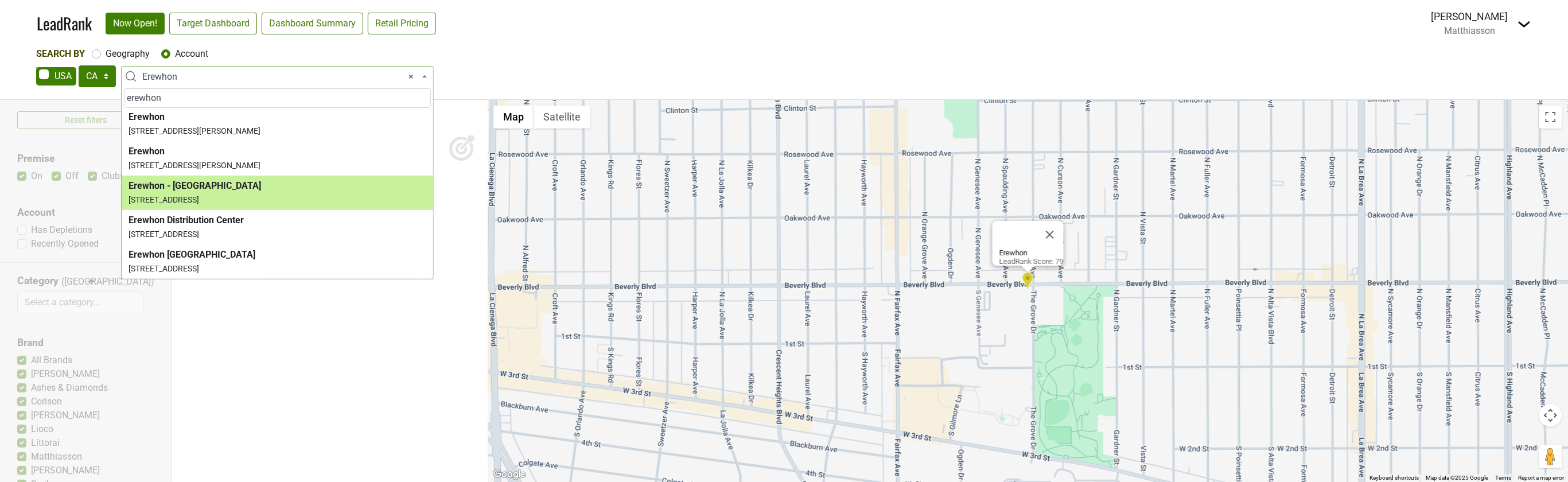
type input "erewhon"
select select "124379771"
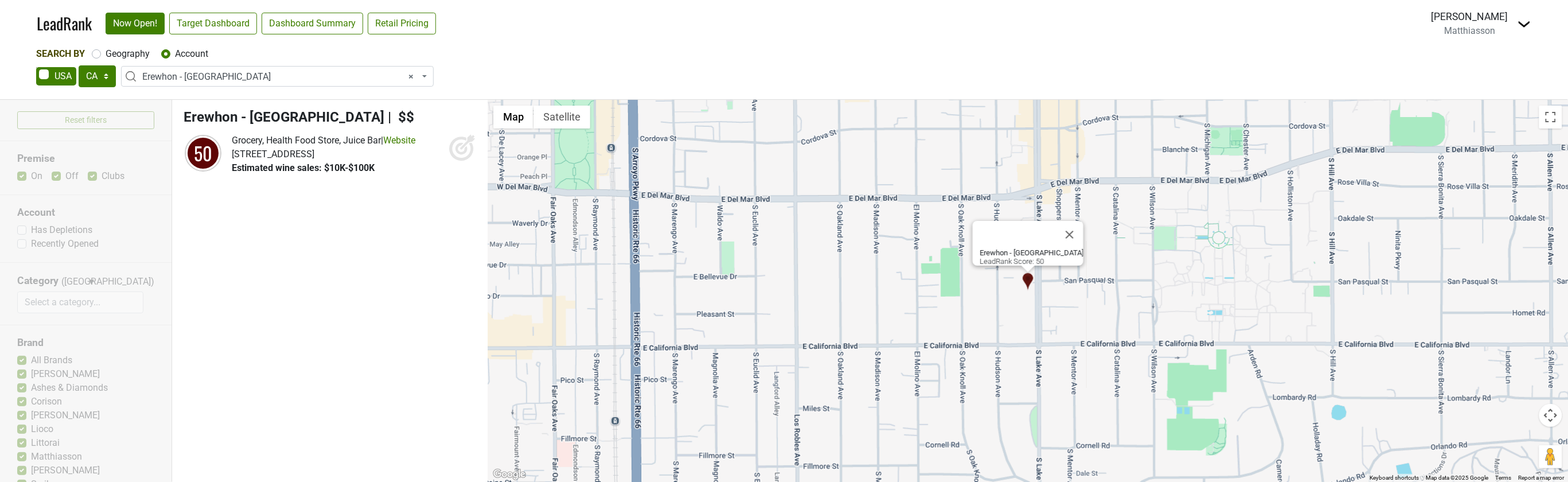
select select
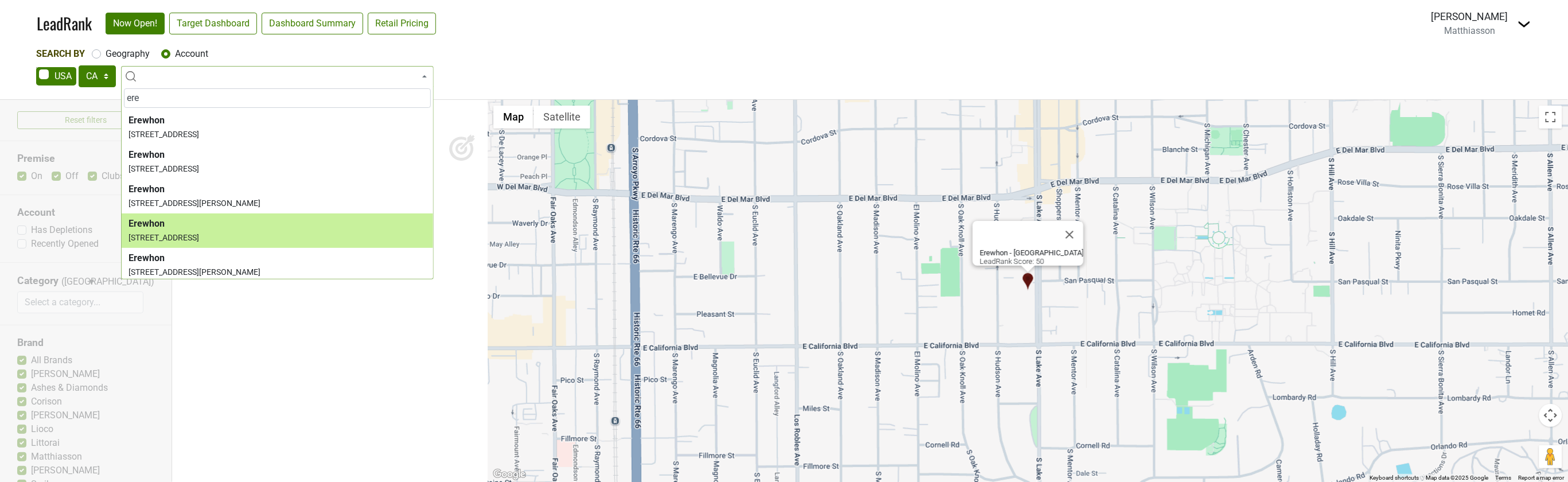
type input "ere"
select select "123882697"
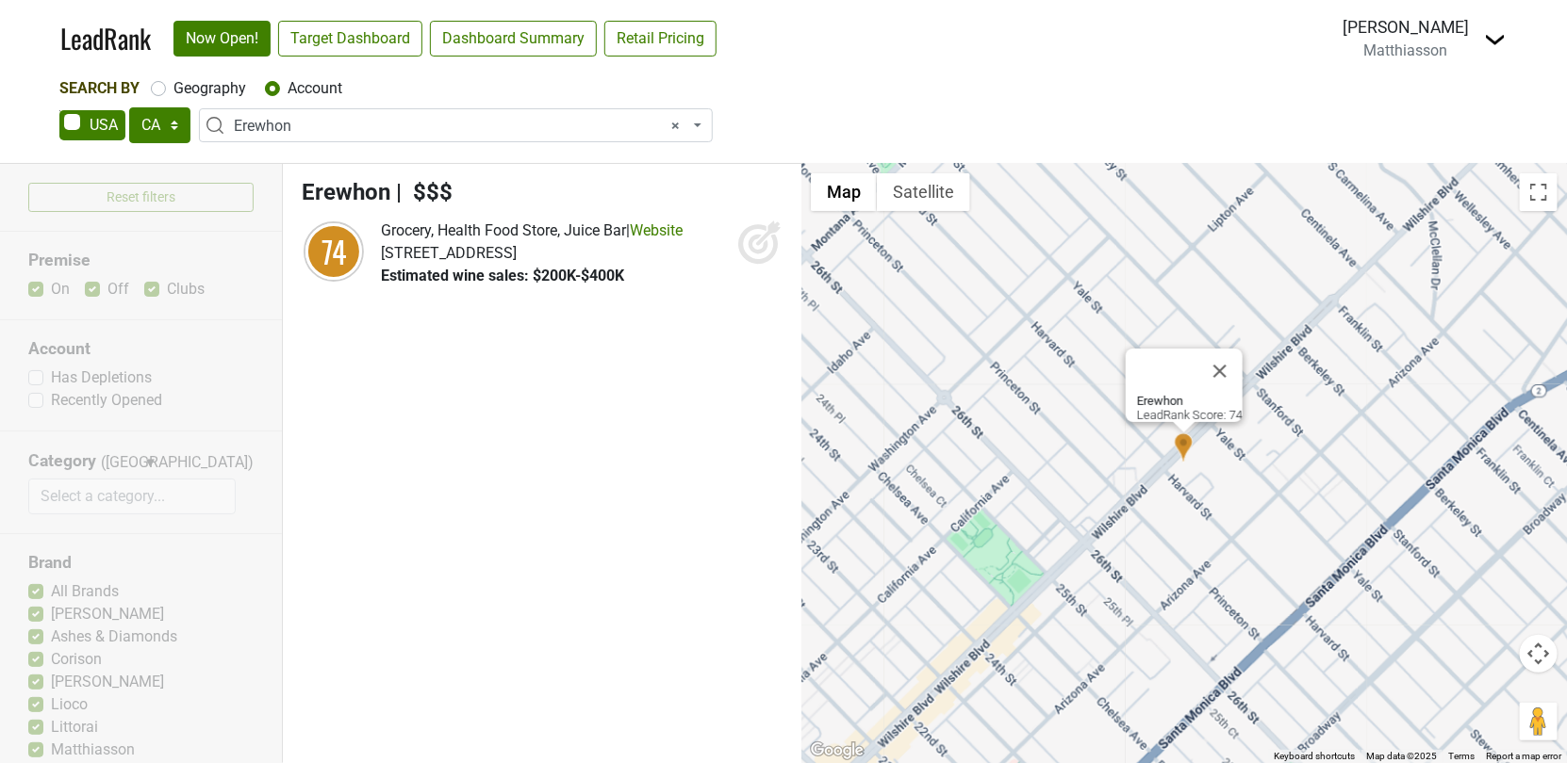
select select
click at [333, 157] on input "search" at bounding box center [456, 161] width 504 height 32
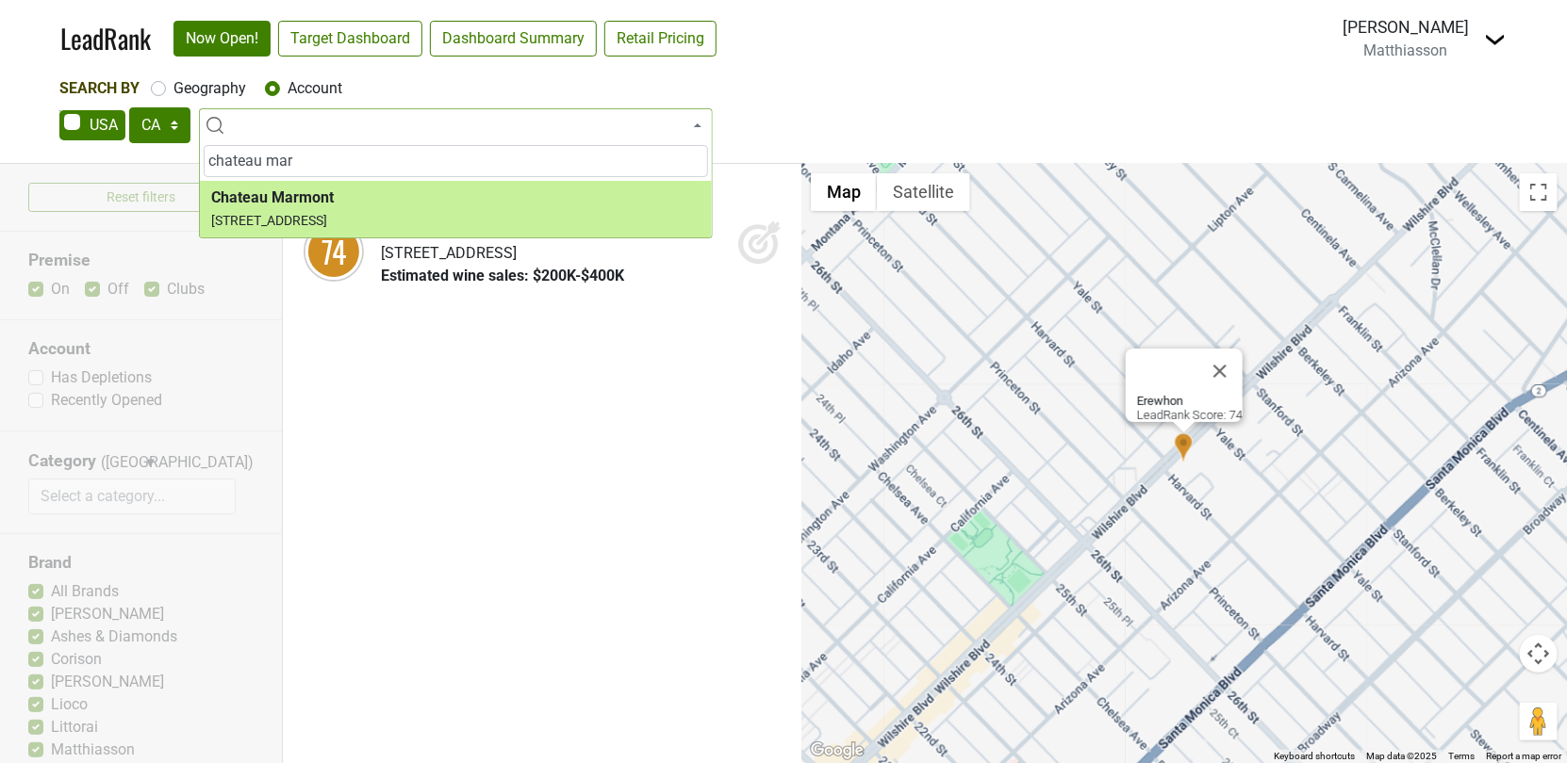
type input "chateau mar"
select select "346458"
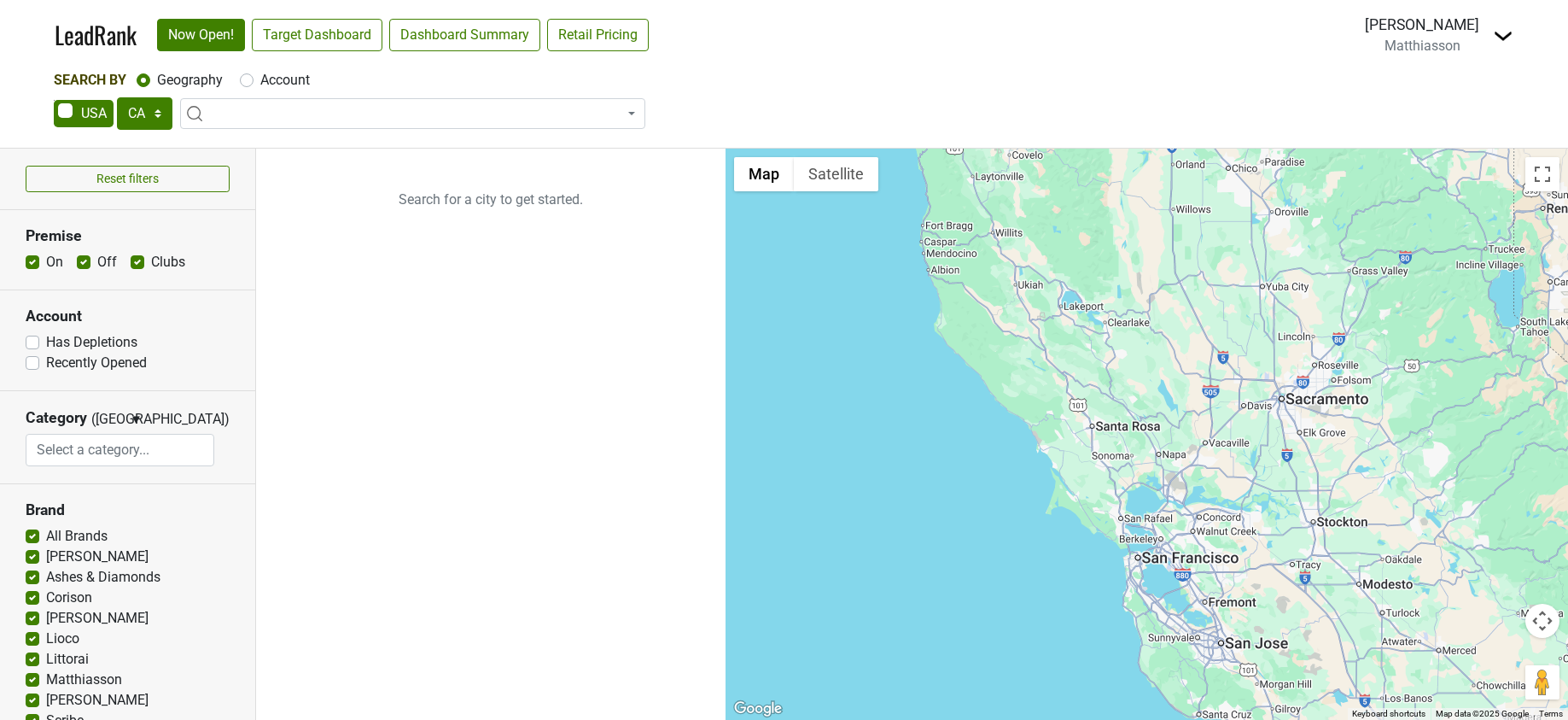
select select "CA"
select select
click at [630, 291] on ul "Search for a city to get started." at bounding box center [491, 434] width 469 height 571
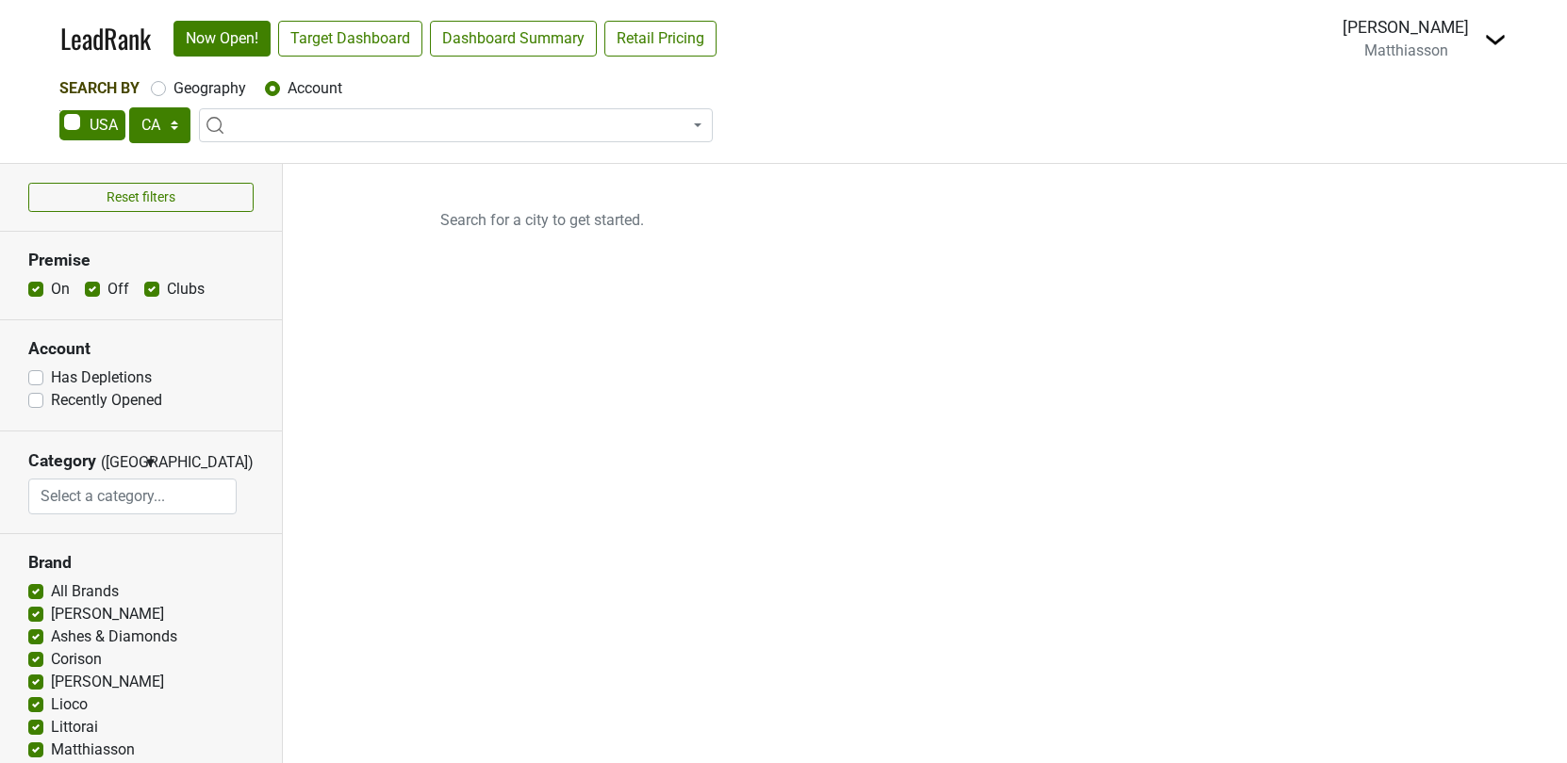
select select "CA"
select select
